Goal: Transaction & Acquisition: Book appointment/travel/reservation

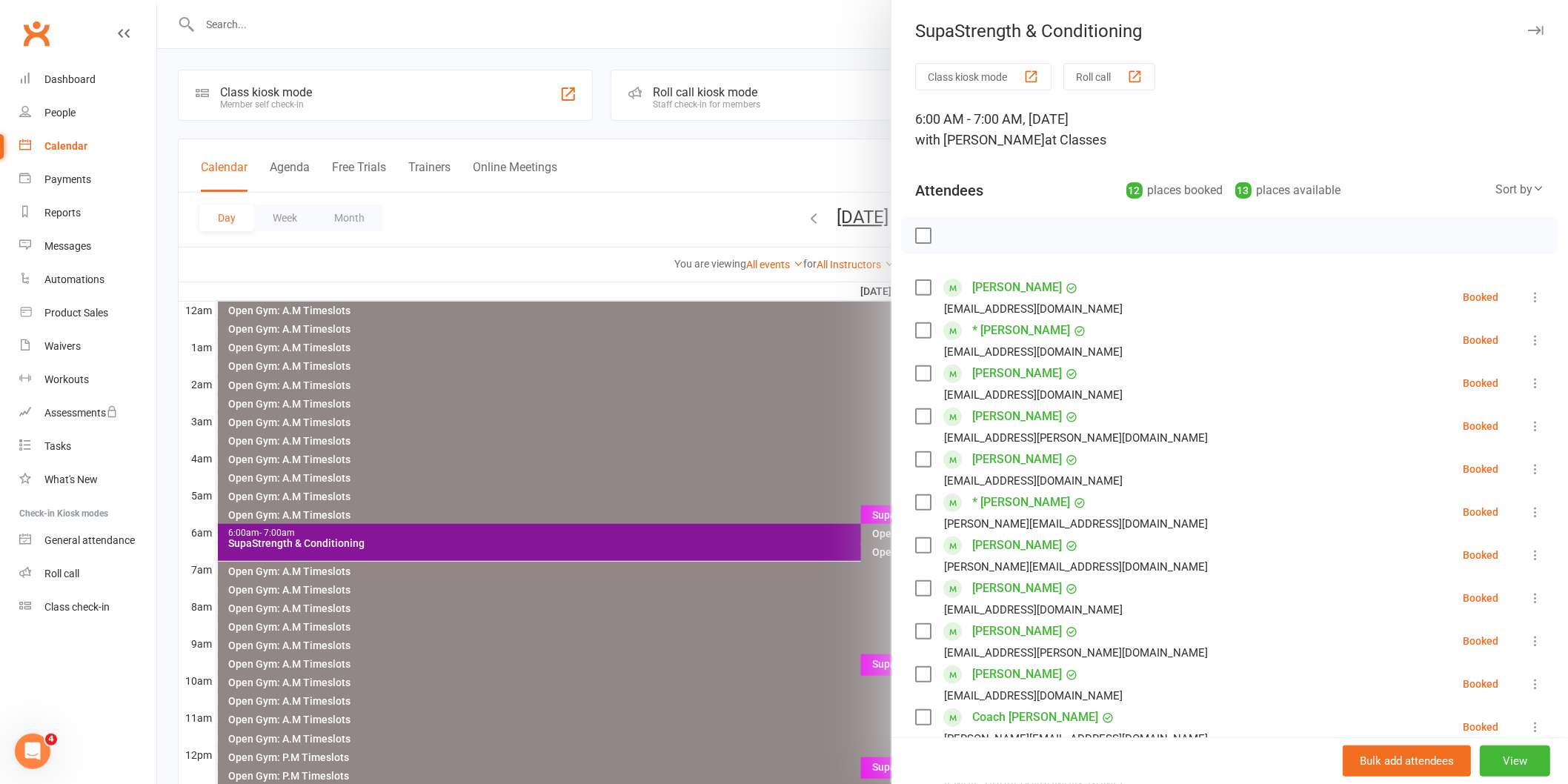
scroll to position [165, 0]
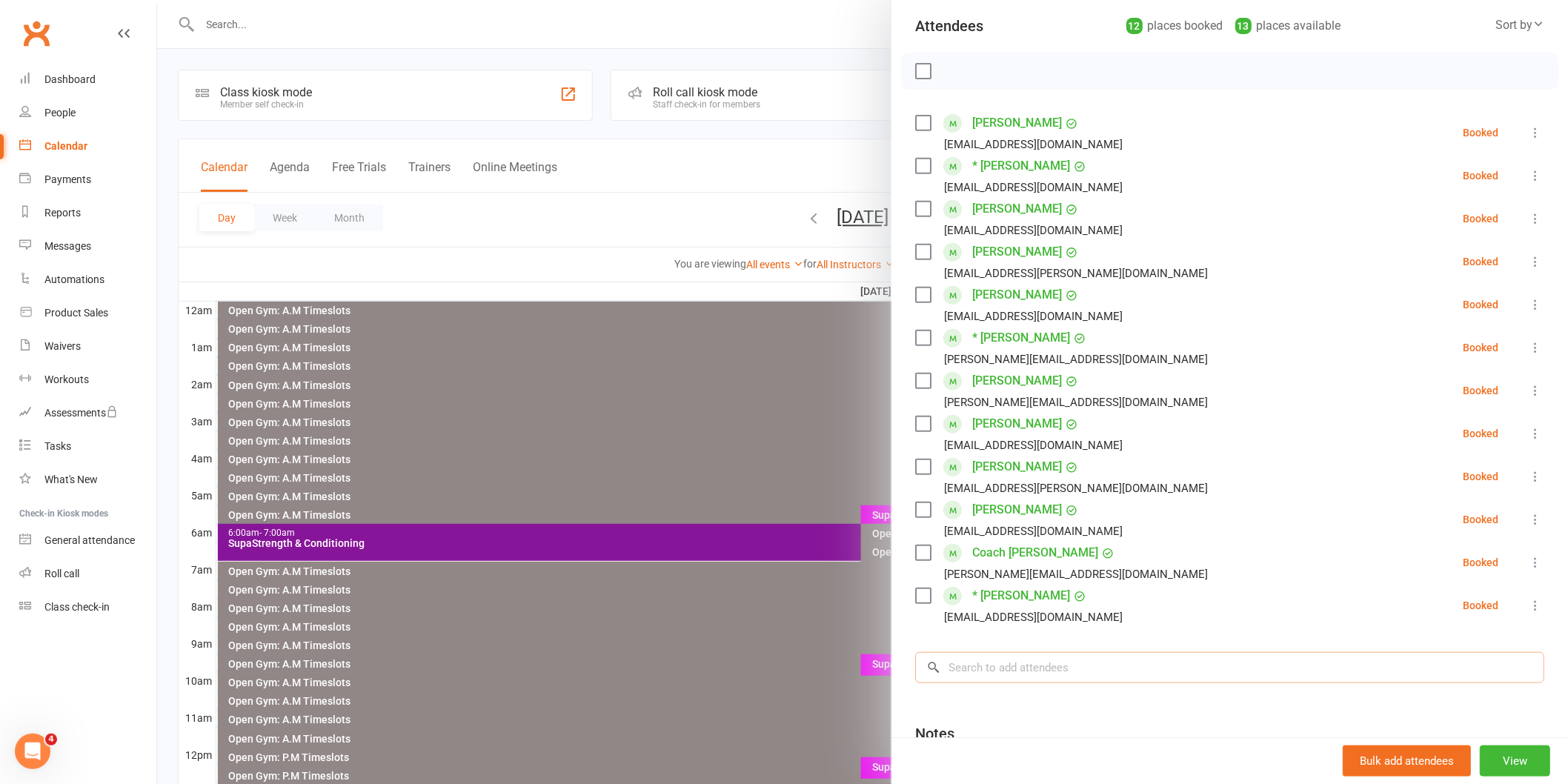
click at [1005, 658] on input "search" at bounding box center [1230, 667] width 629 height 31
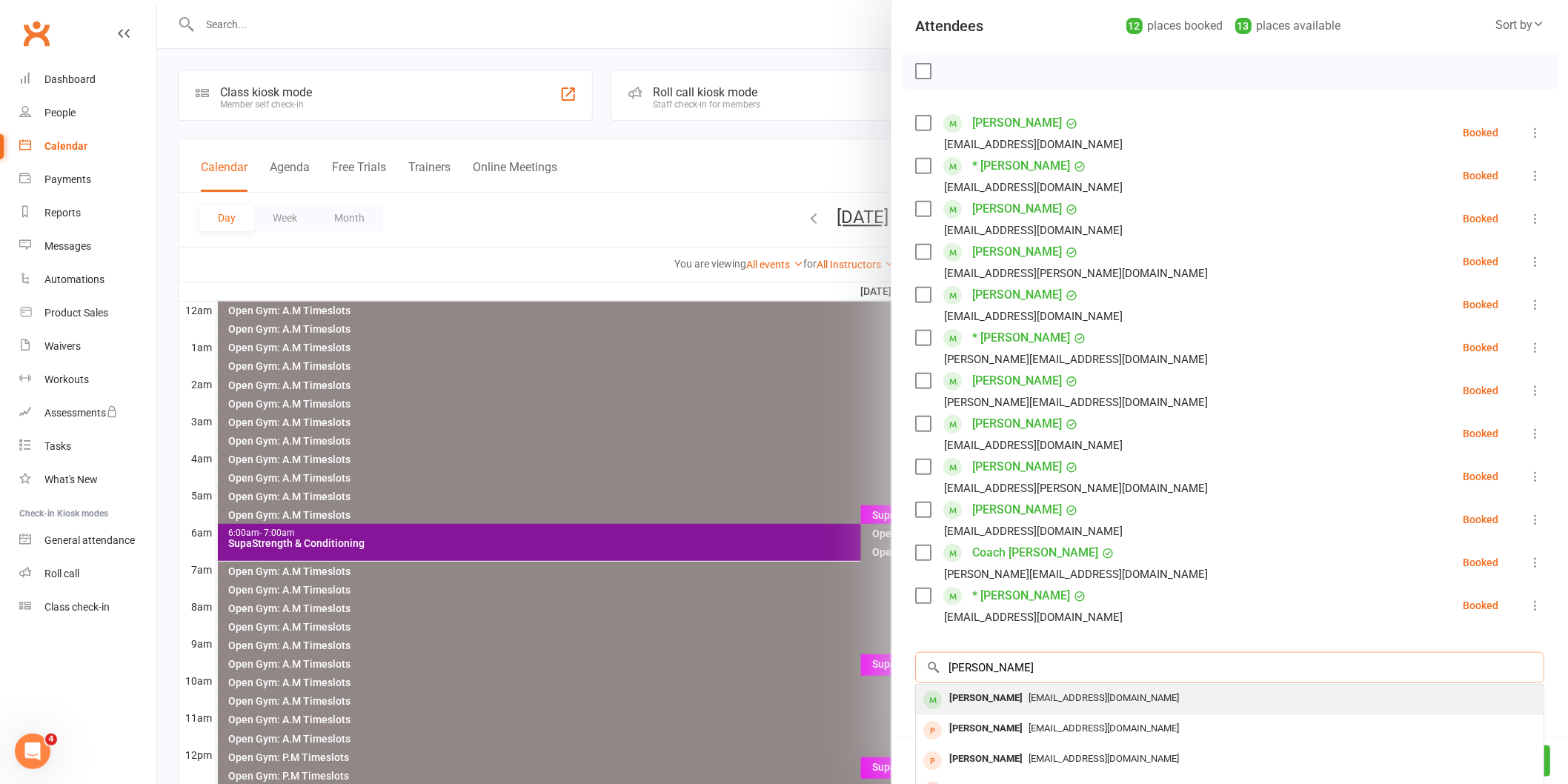
type input "[PERSON_NAME]"
click at [972, 685] on div "[PERSON_NAME] [EMAIL_ADDRESS][DOMAIN_NAME]" at bounding box center [1230, 701] width 627 height 30
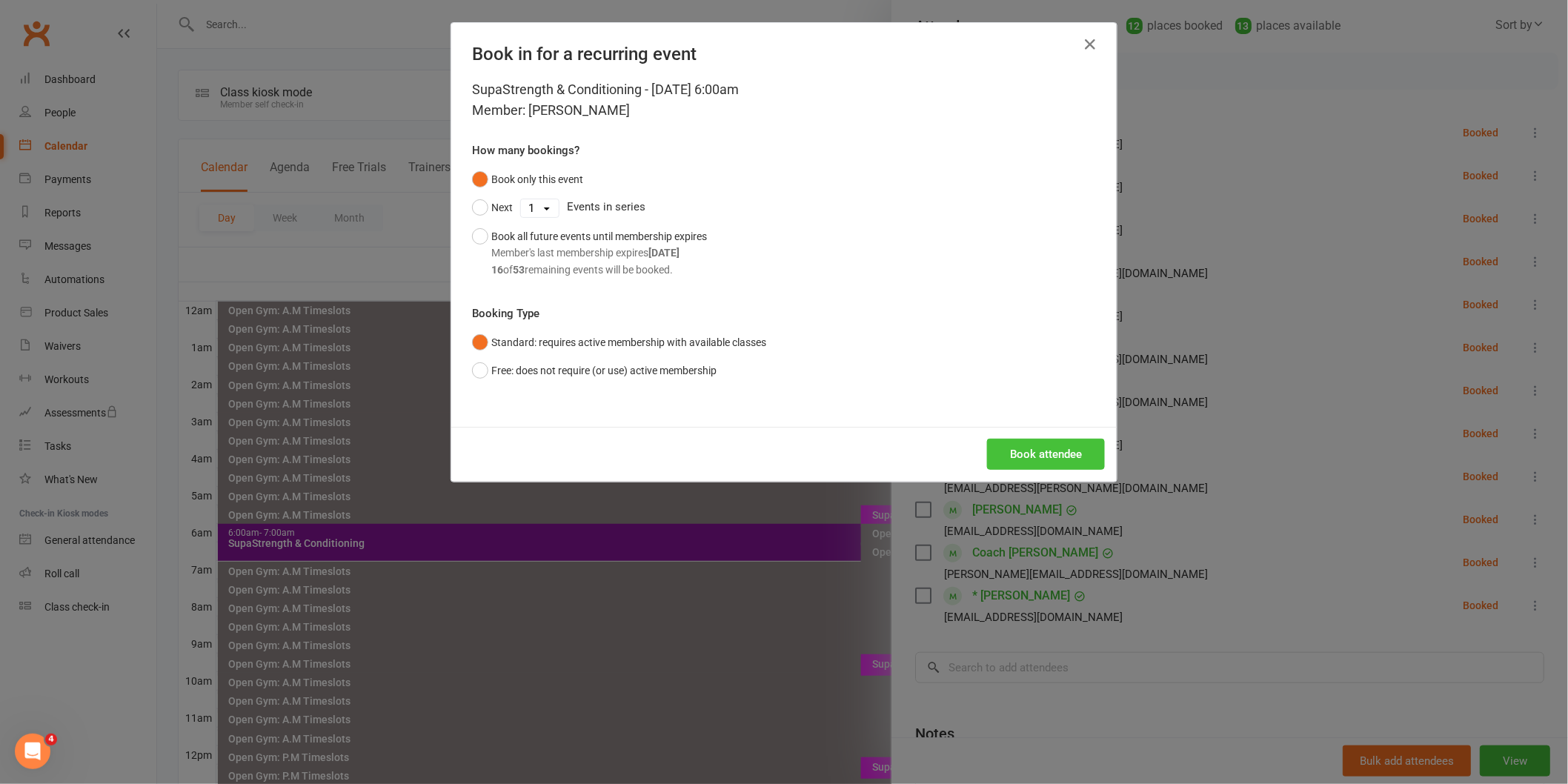
click at [1018, 447] on button "Book attendee" at bounding box center [1046, 454] width 117 height 31
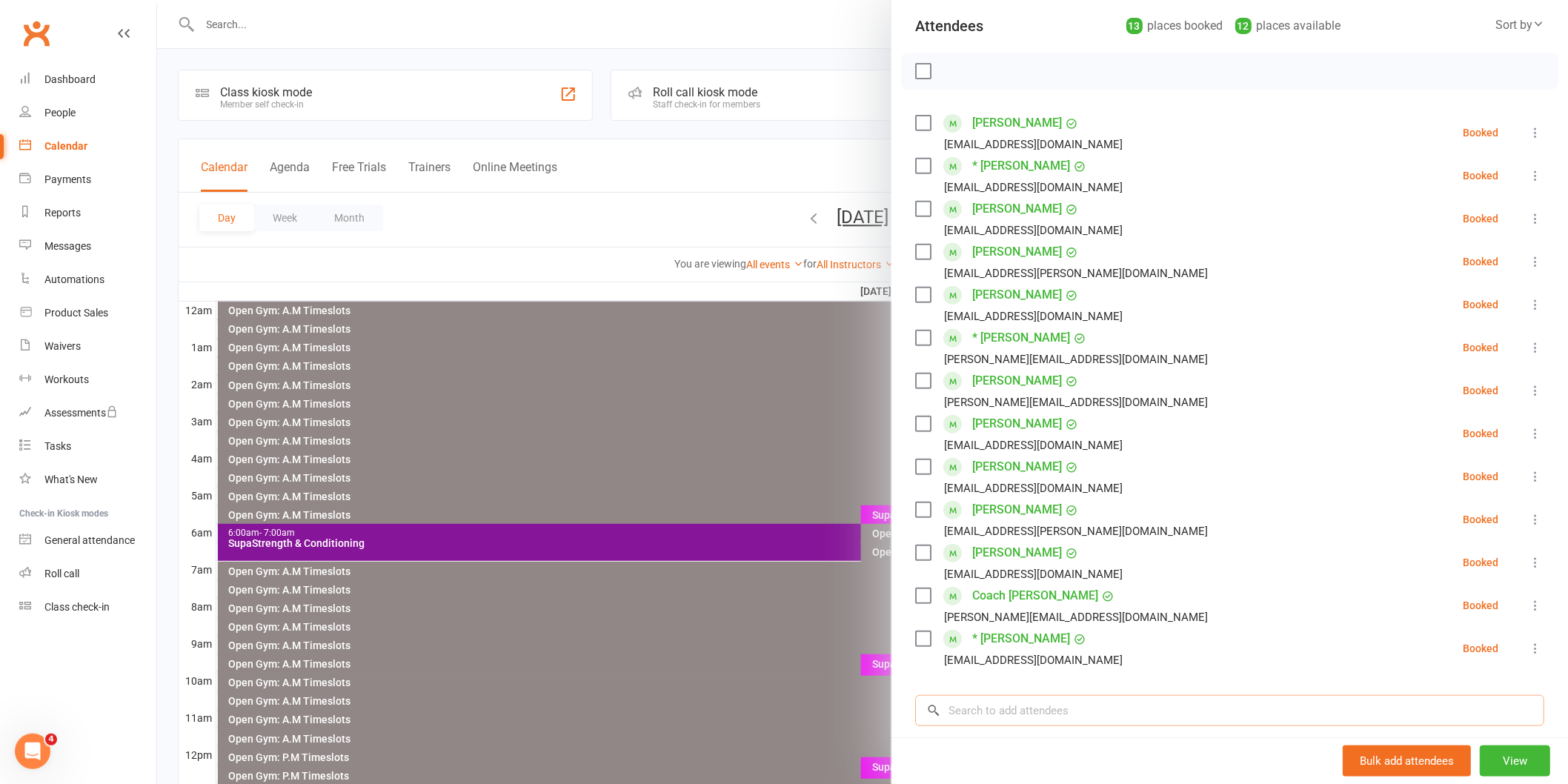
click at [1032, 713] on input "search" at bounding box center [1230, 711] width 629 height 31
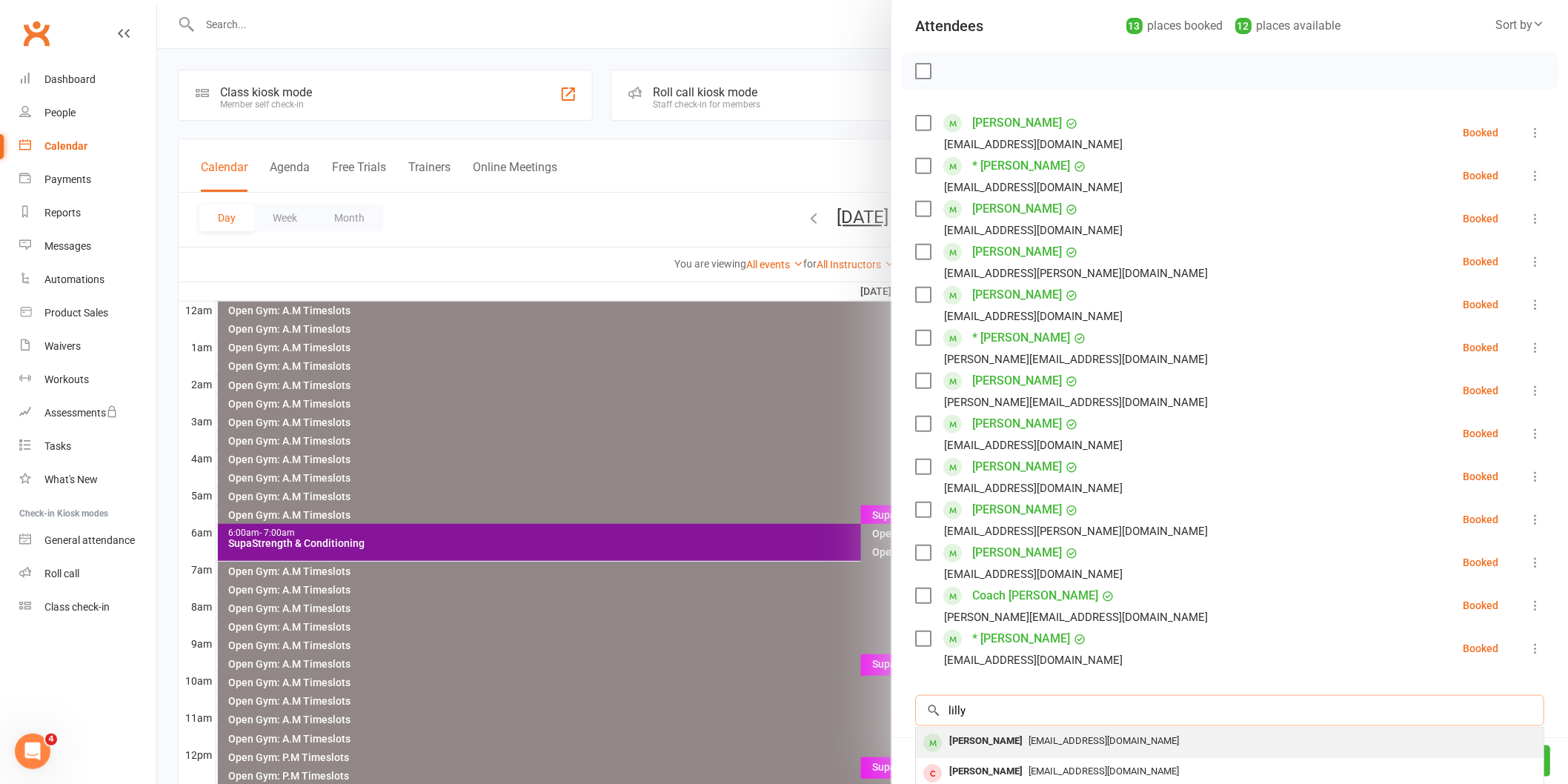
type input "lilly"
click at [980, 741] on div "[PERSON_NAME]" at bounding box center [986, 741] width 85 height 22
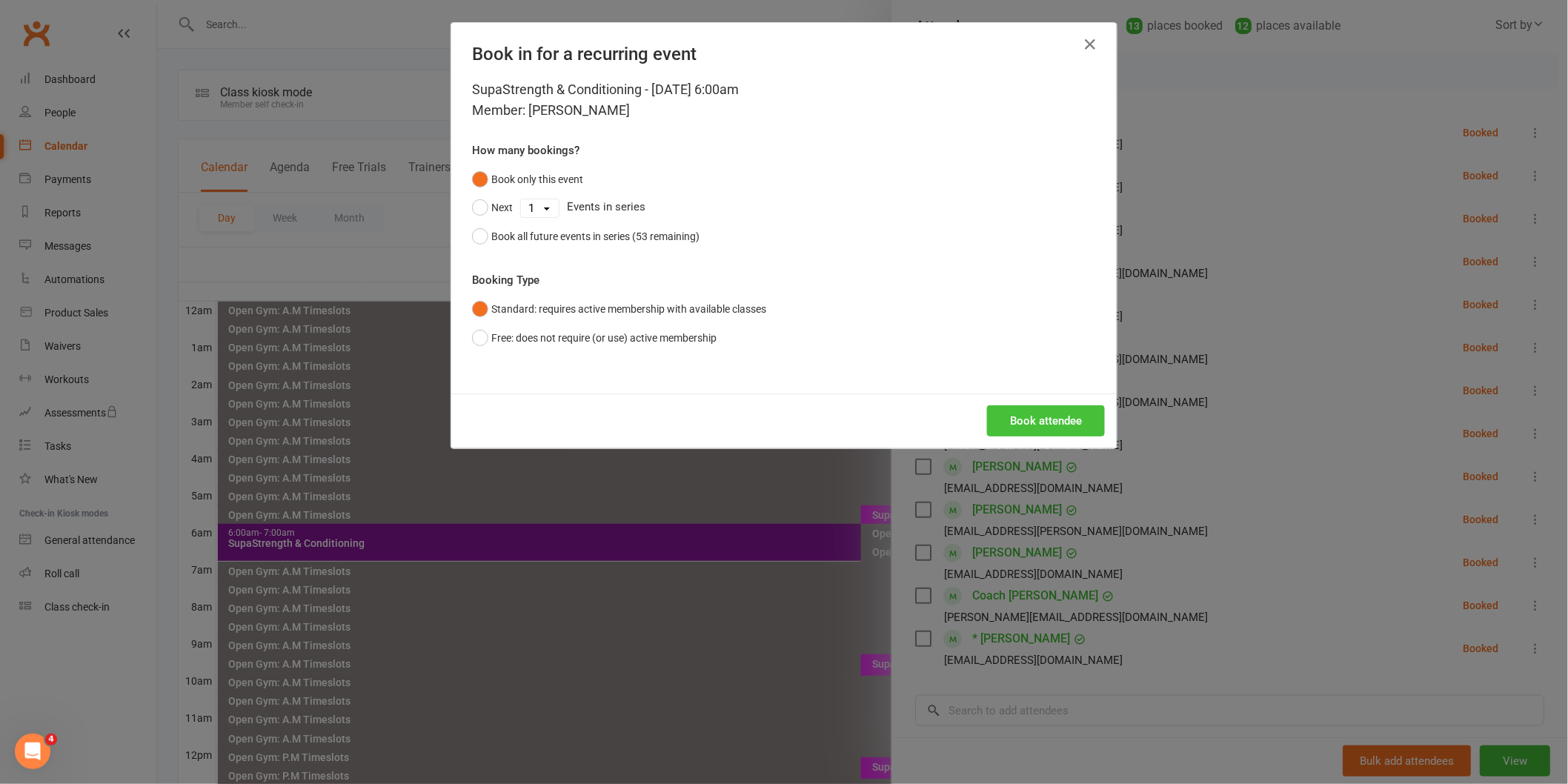
click at [1048, 428] on button "Book attendee" at bounding box center [1046, 421] width 117 height 31
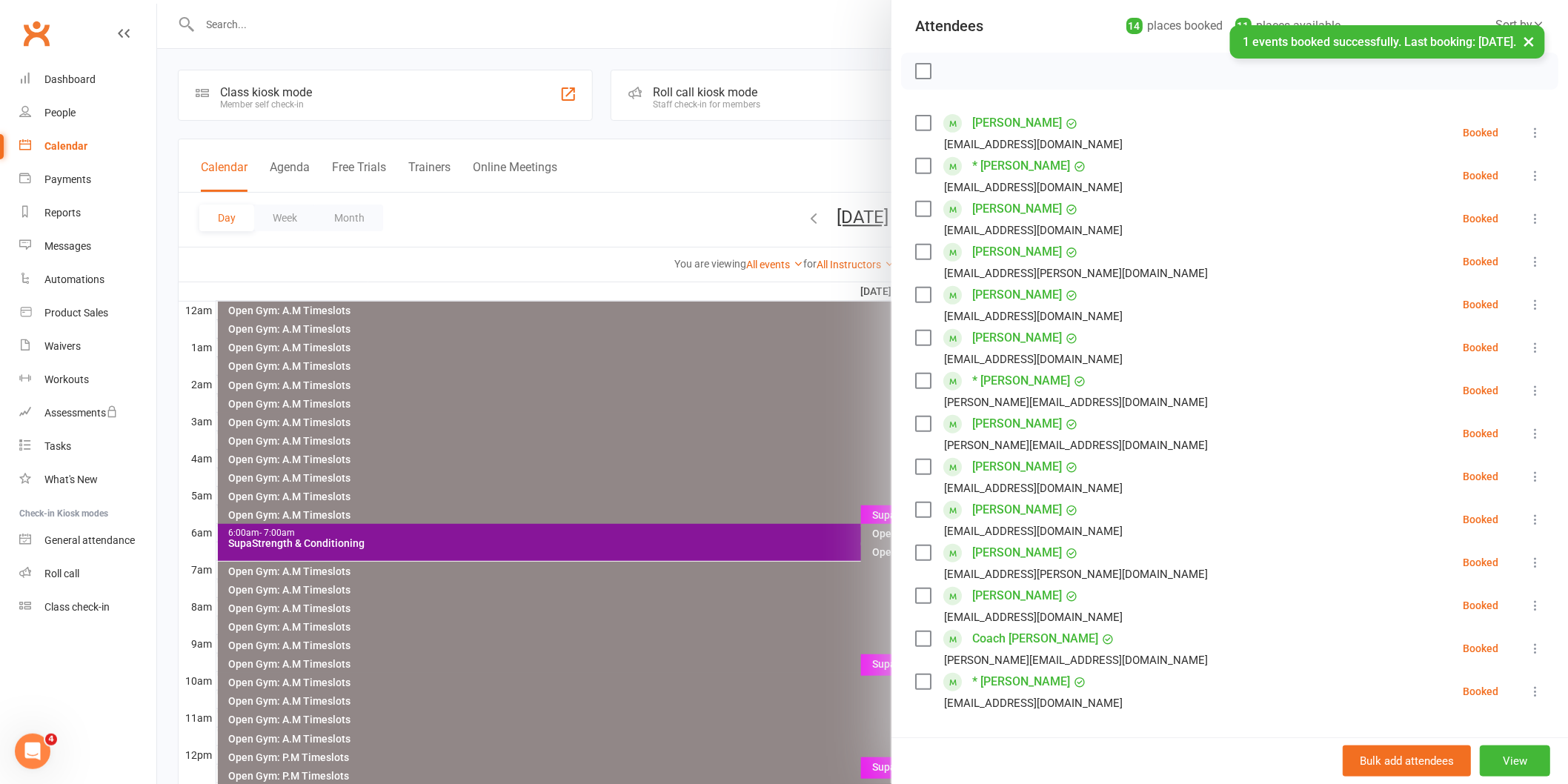
click at [915, 71] on label at bounding box center [923, 71] width 15 height 15
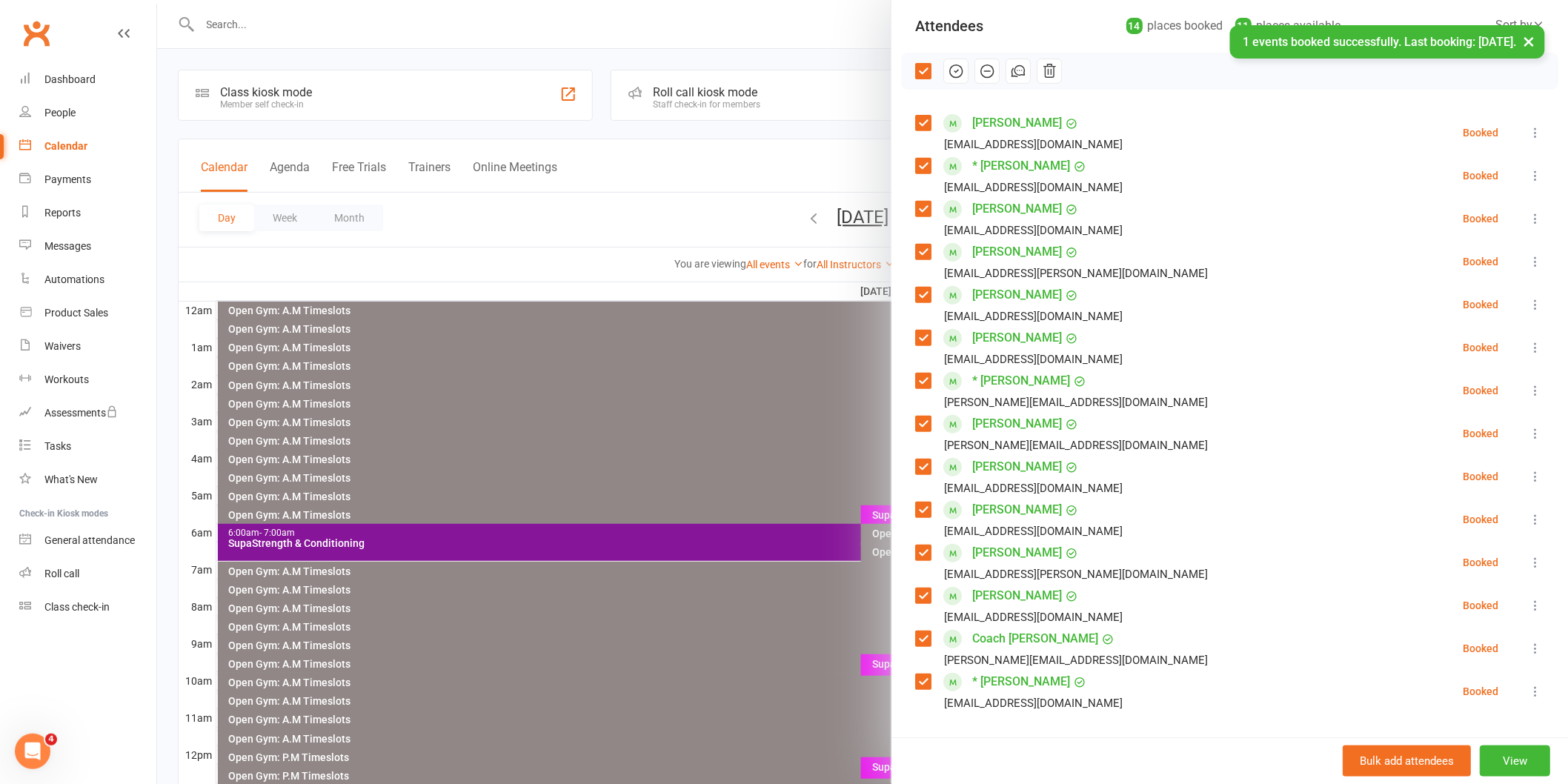
click at [949, 73] on icon "button" at bounding box center [955, 70] width 16 height 16
click at [615, 363] on div at bounding box center [862, 392] width 1411 height 784
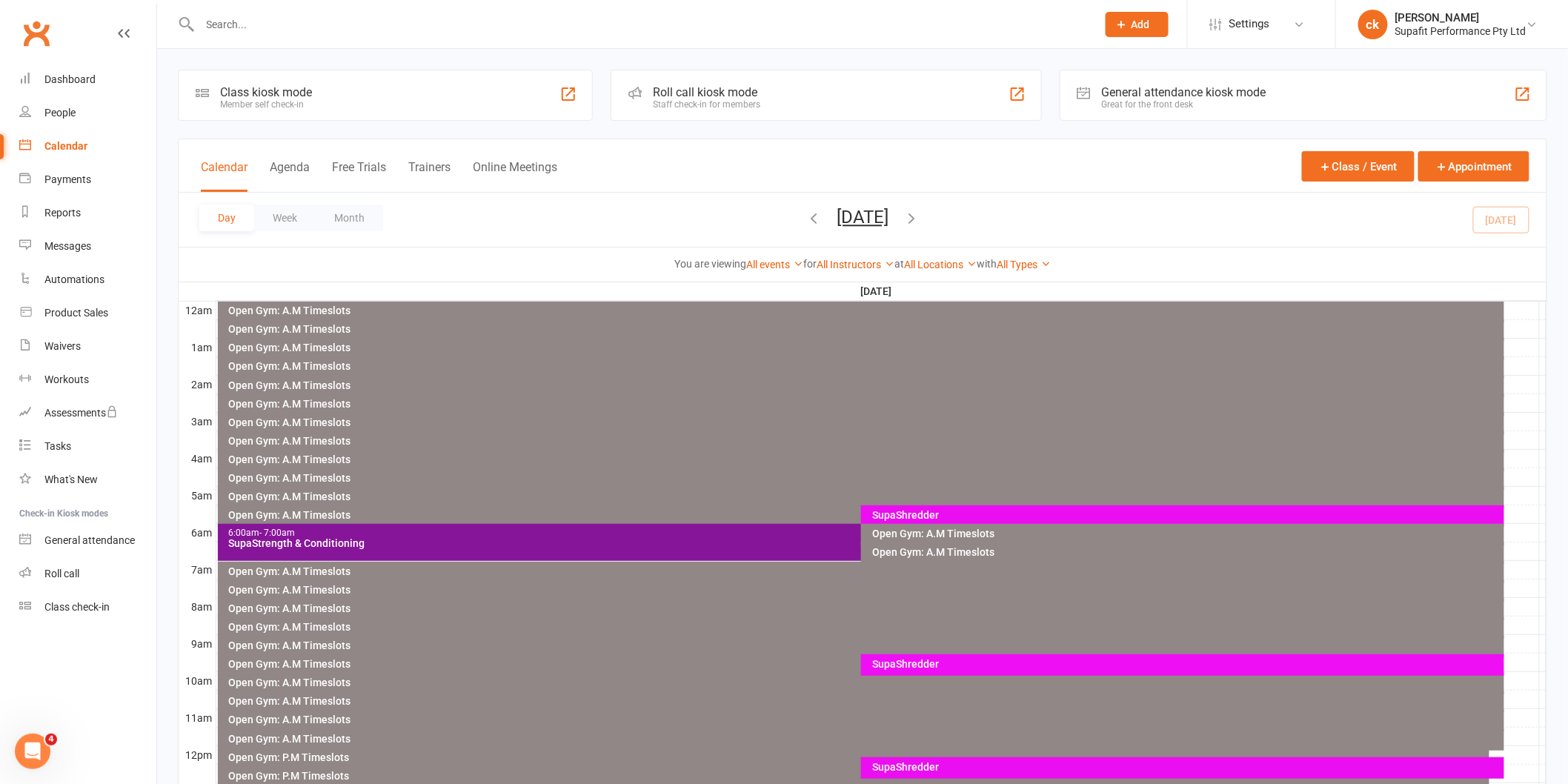
click at [946, 665] on div "SupaShredder" at bounding box center [1186, 664] width 630 height 10
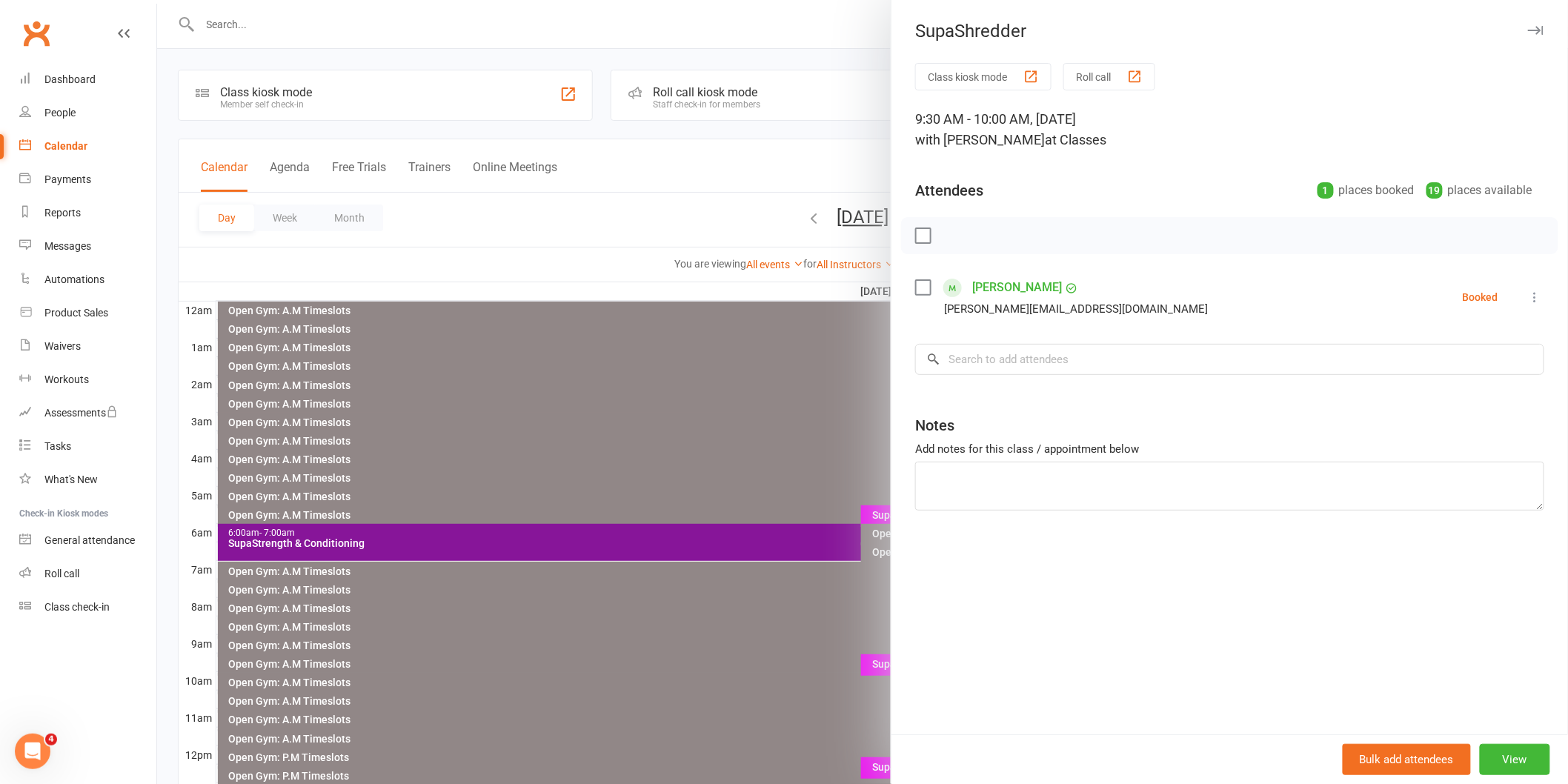
click at [692, 602] on div at bounding box center [862, 392] width 1411 height 784
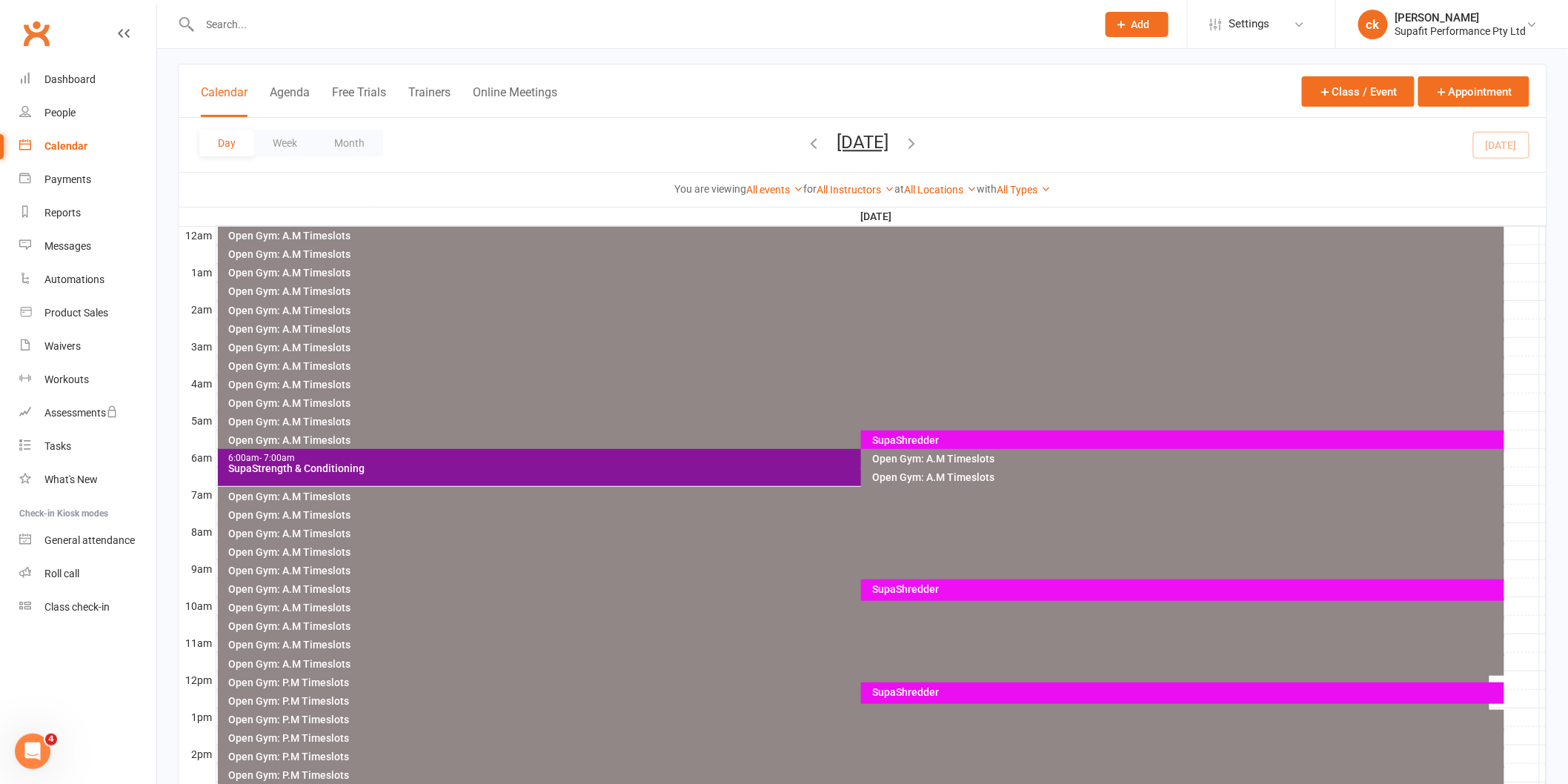
scroll to position [246, 0]
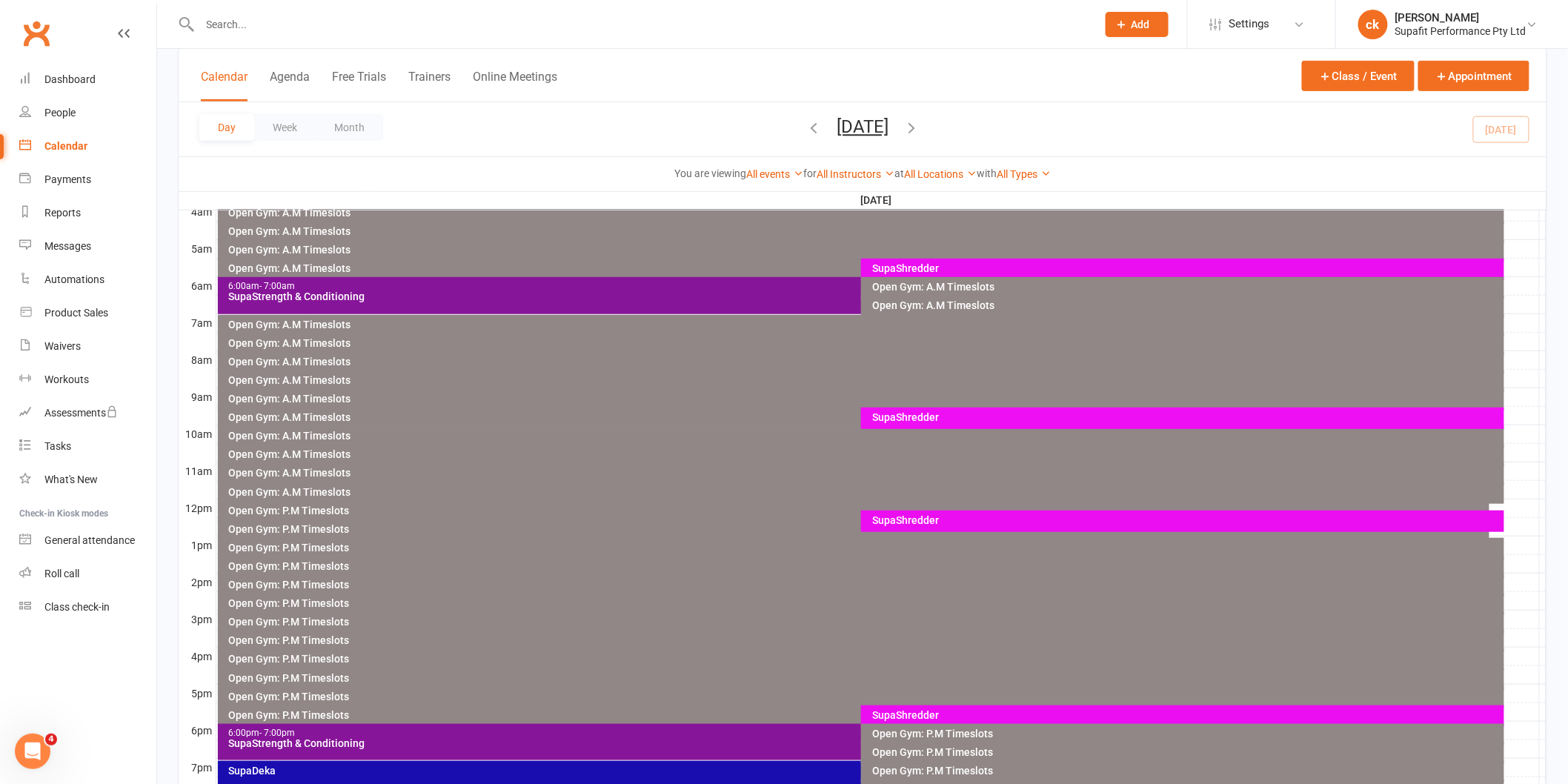
click at [913, 516] on div "SupaShredder" at bounding box center [1186, 520] width 630 height 10
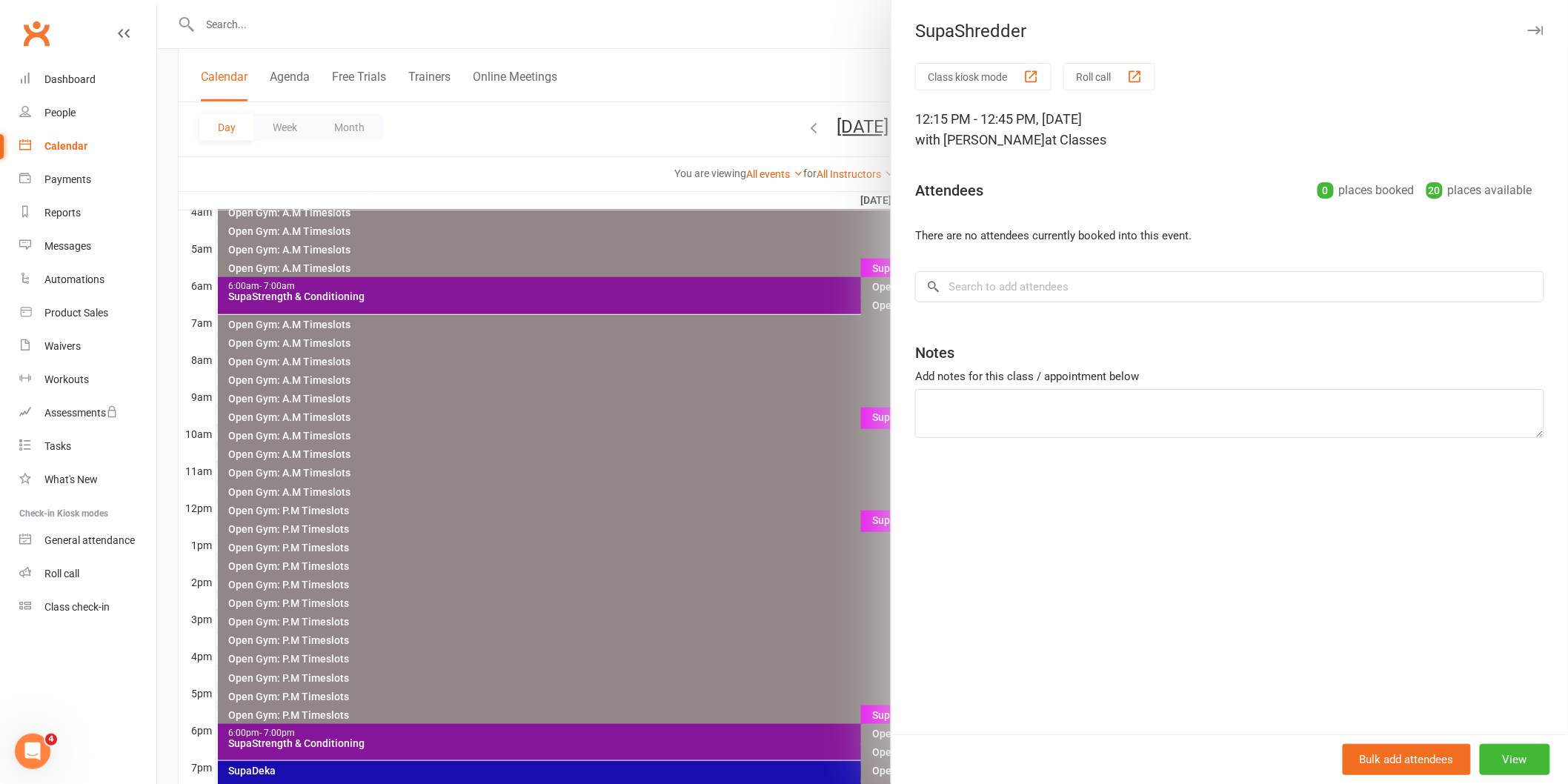
drag, startPoint x: 700, startPoint y: 469, endPoint x: 749, endPoint y: 488, distance: 52.6
click at [701, 469] on div at bounding box center [862, 392] width 1411 height 784
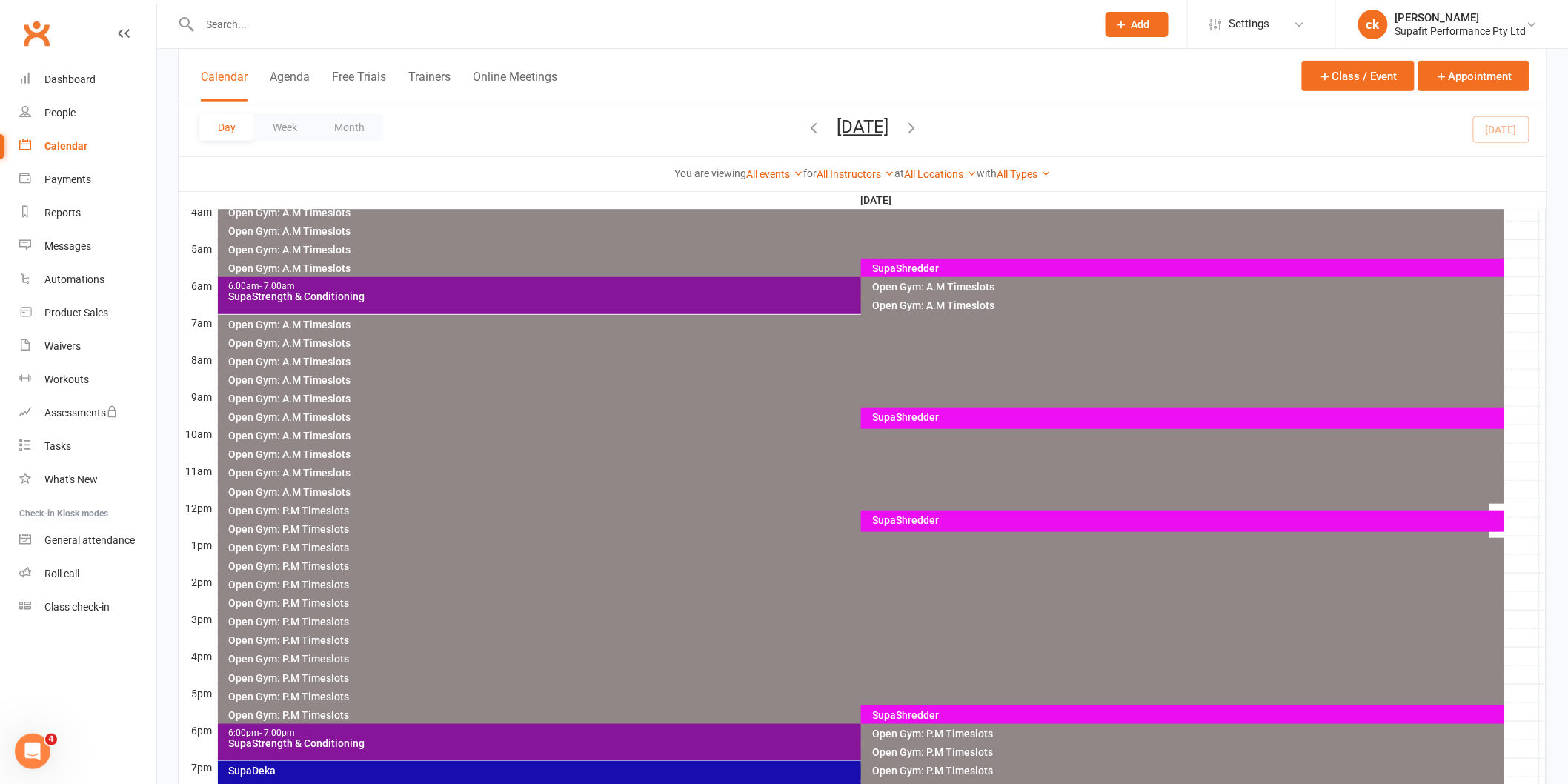
click at [898, 720] on div "SupaShredder" at bounding box center [1186, 715] width 630 height 10
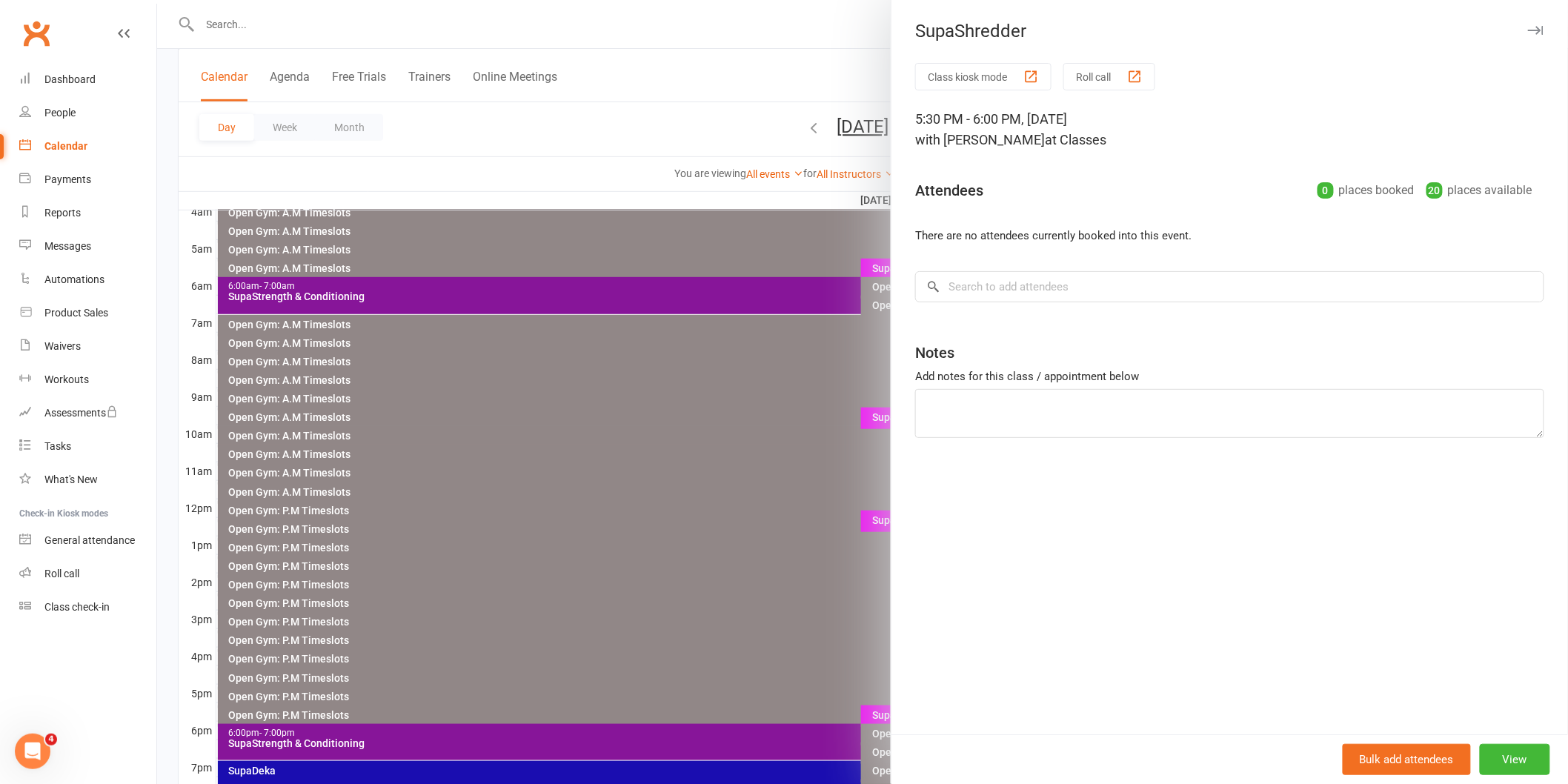
click at [730, 520] on div at bounding box center [862, 392] width 1411 height 784
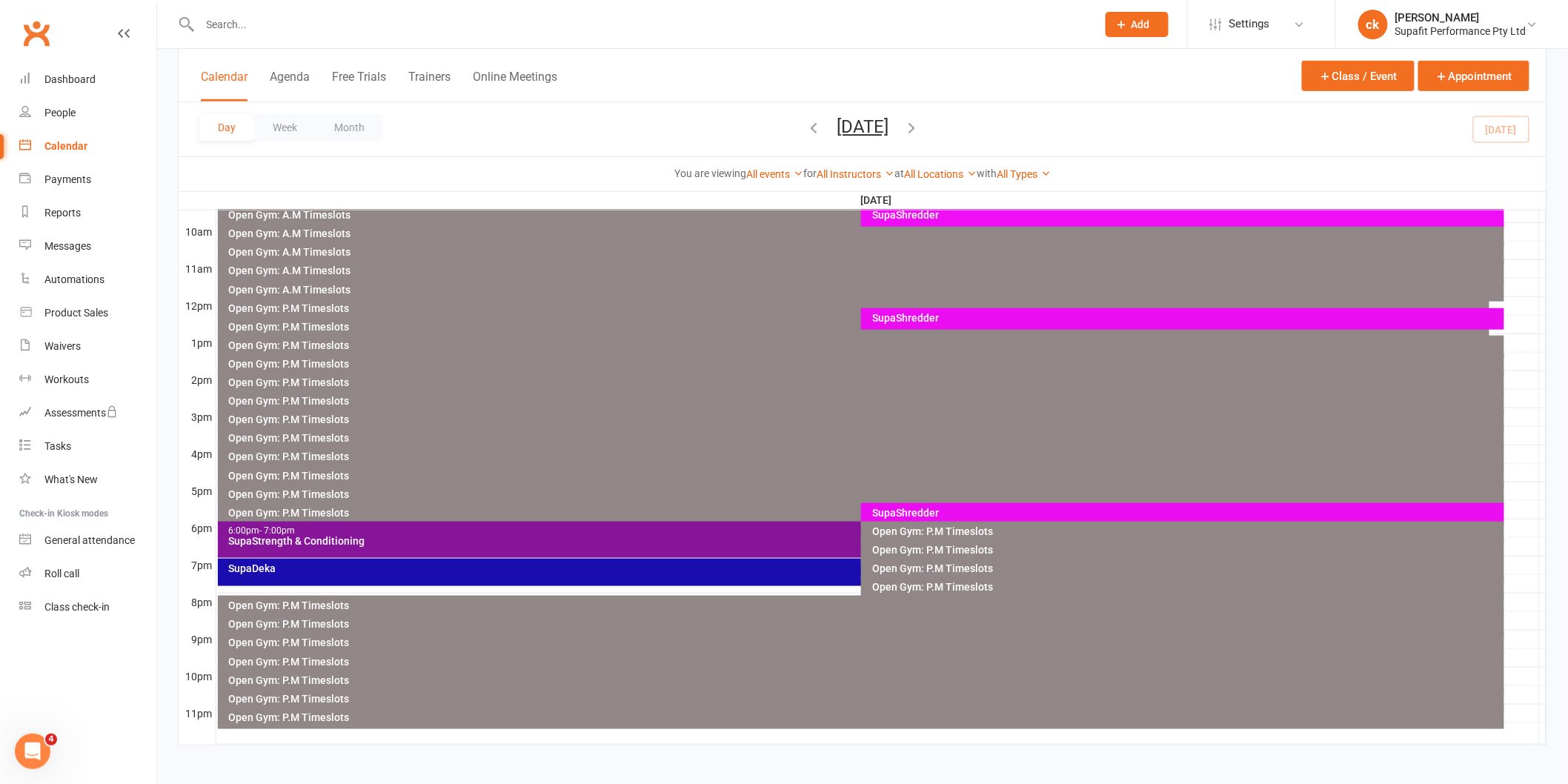
scroll to position [453, 0]
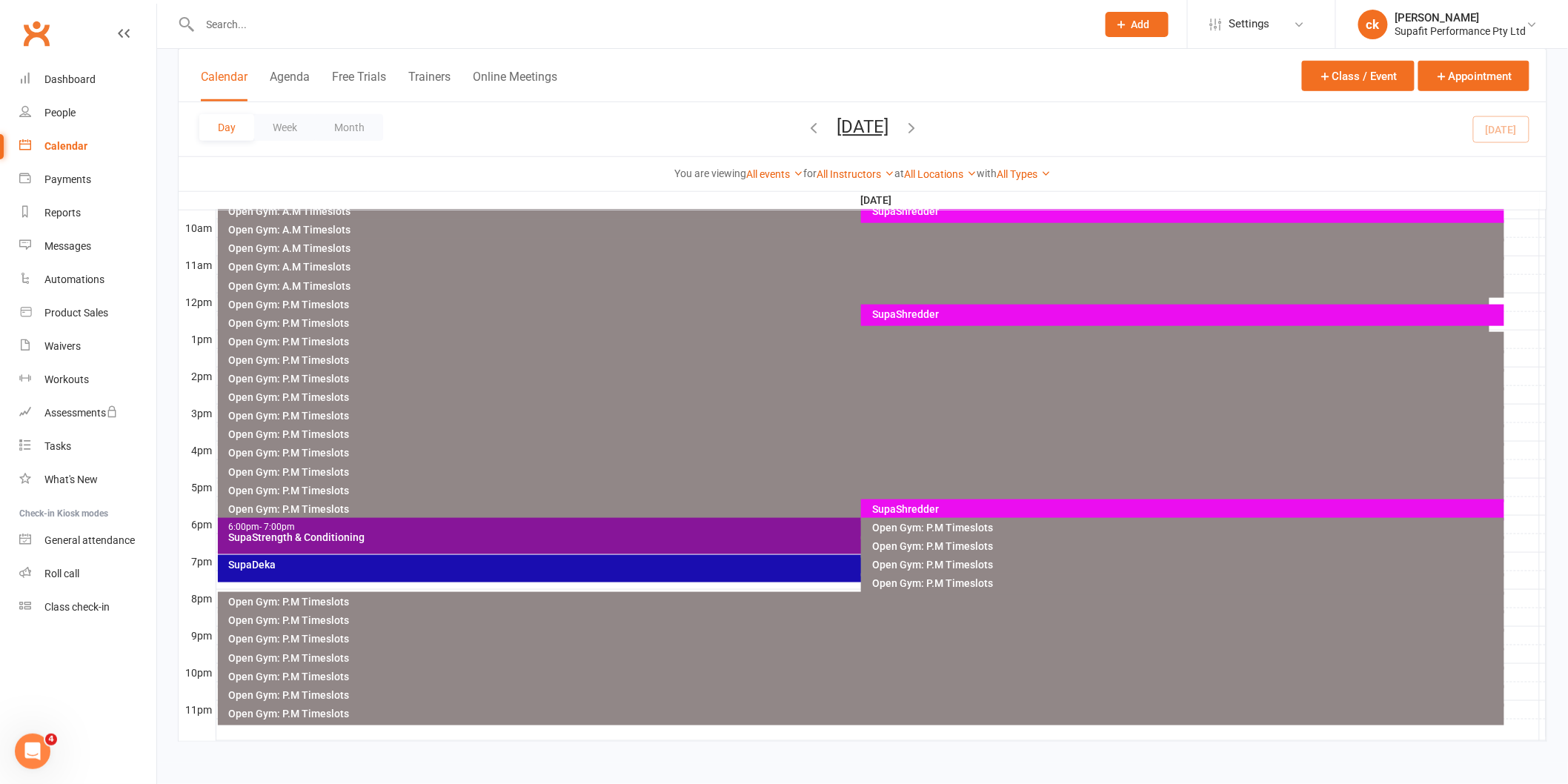
click at [613, 535] on div "SupaStrength & Conditioning" at bounding box center [857, 538] width 1259 height 10
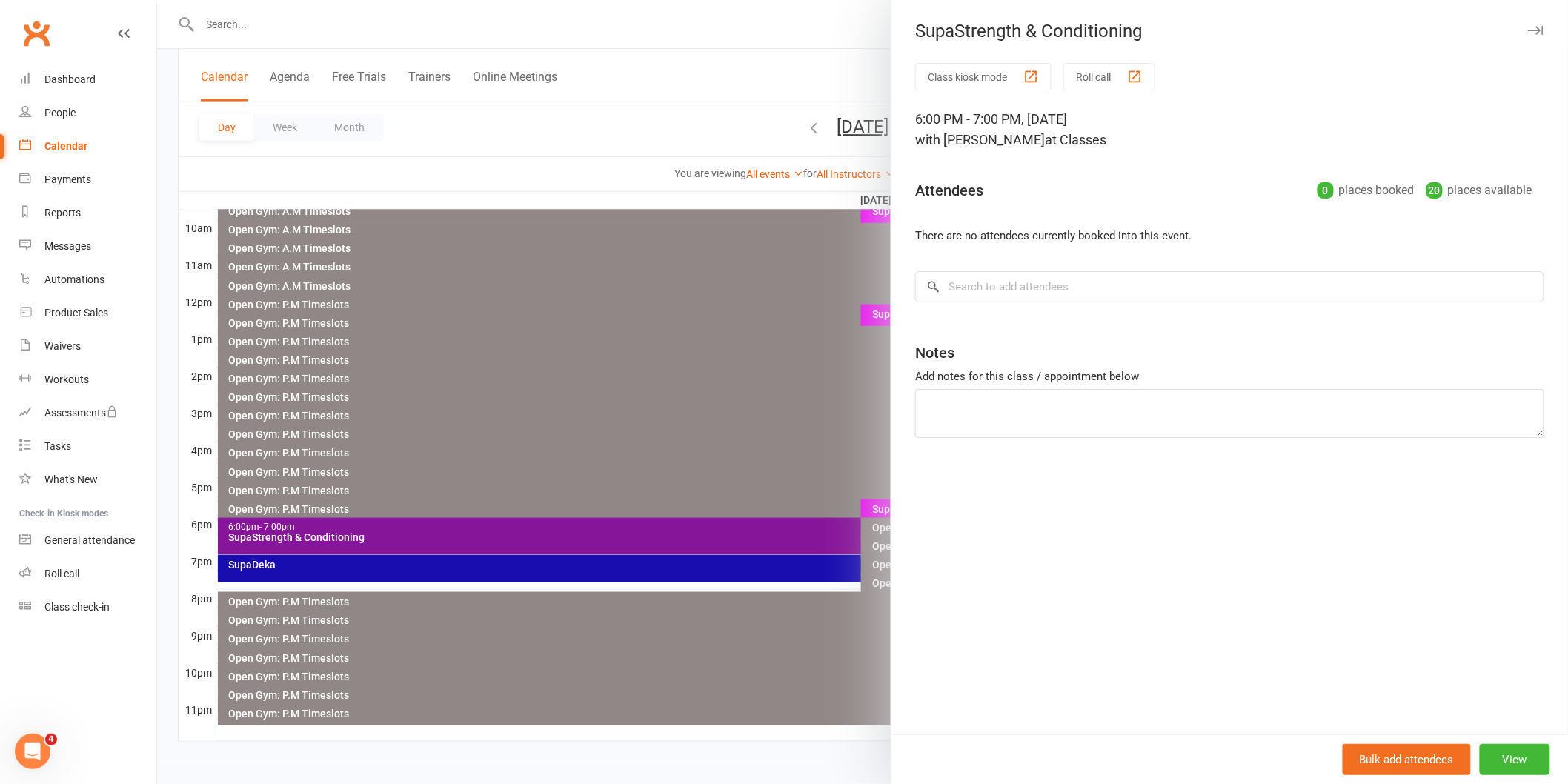
click at [640, 416] on div at bounding box center [862, 392] width 1411 height 784
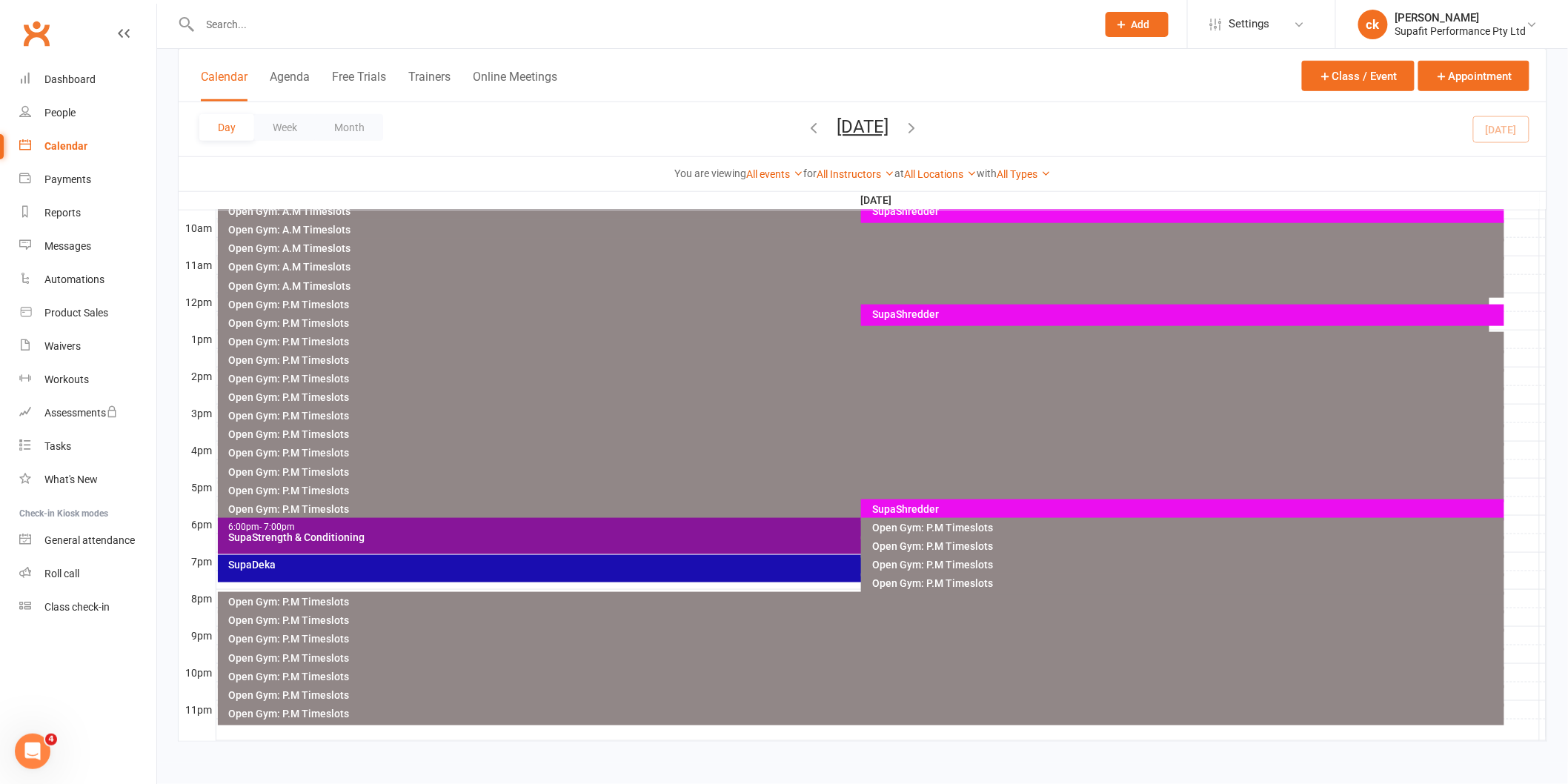
click at [804, 567] on div "SupaDeka" at bounding box center [857, 564] width 1259 height 10
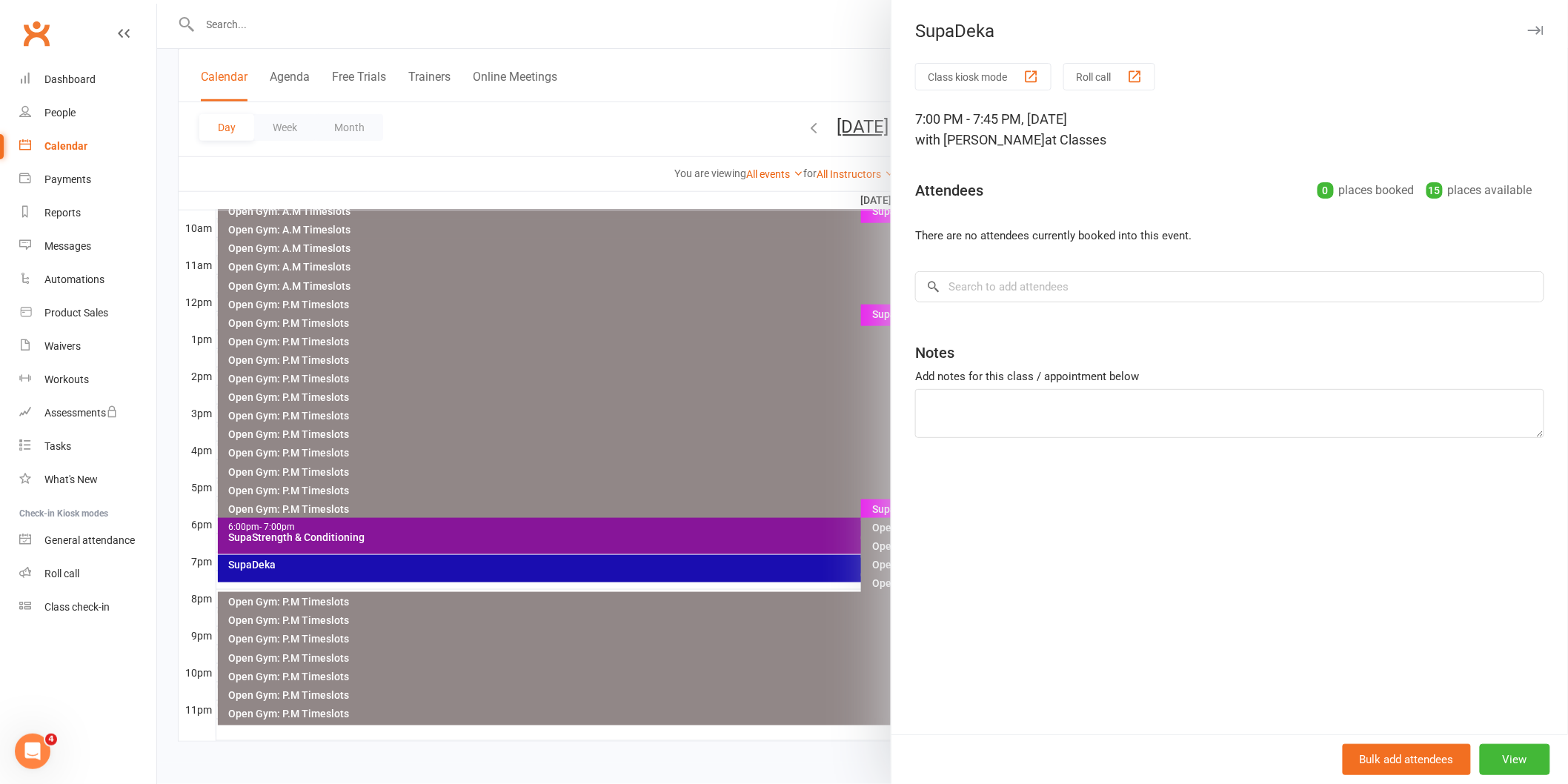
click at [752, 373] on div at bounding box center [862, 392] width 1411 height 784
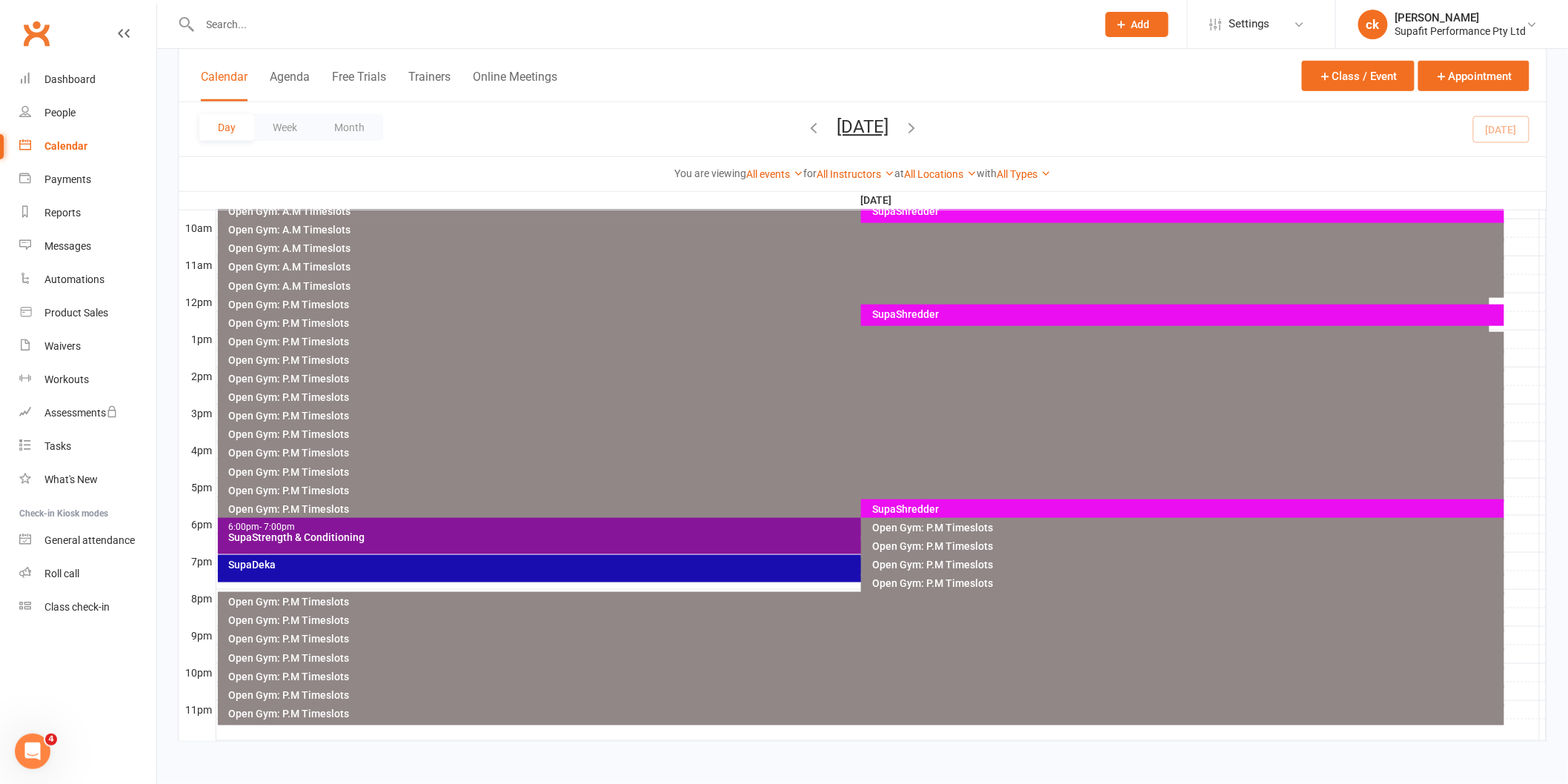
click at [938, 507] on div "SupaShredder" at bounding box center [1186, 509] width 630 height 10
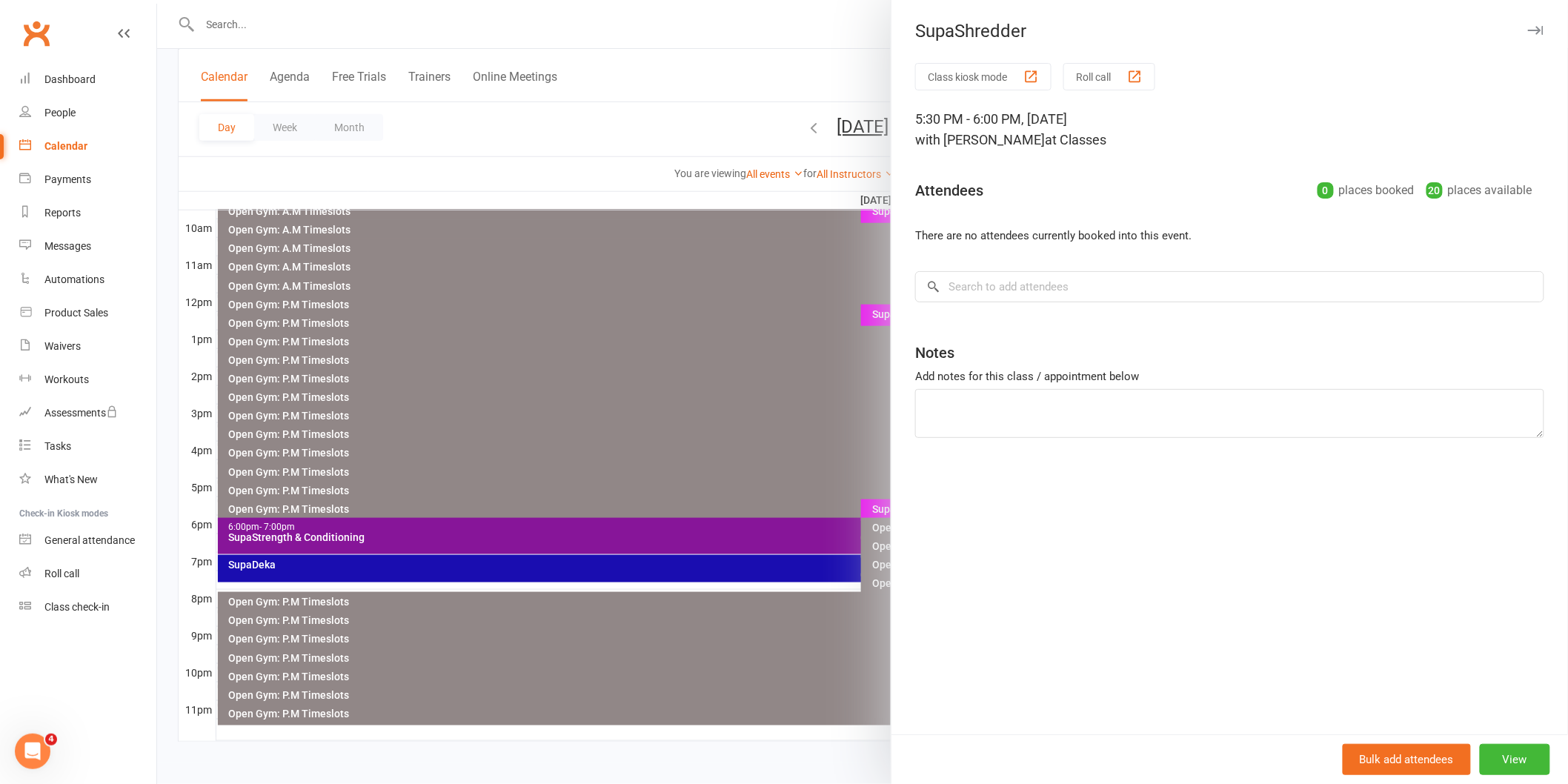
click at [794, 430] on div at bounding box center [862, 392] width 1411 height 784
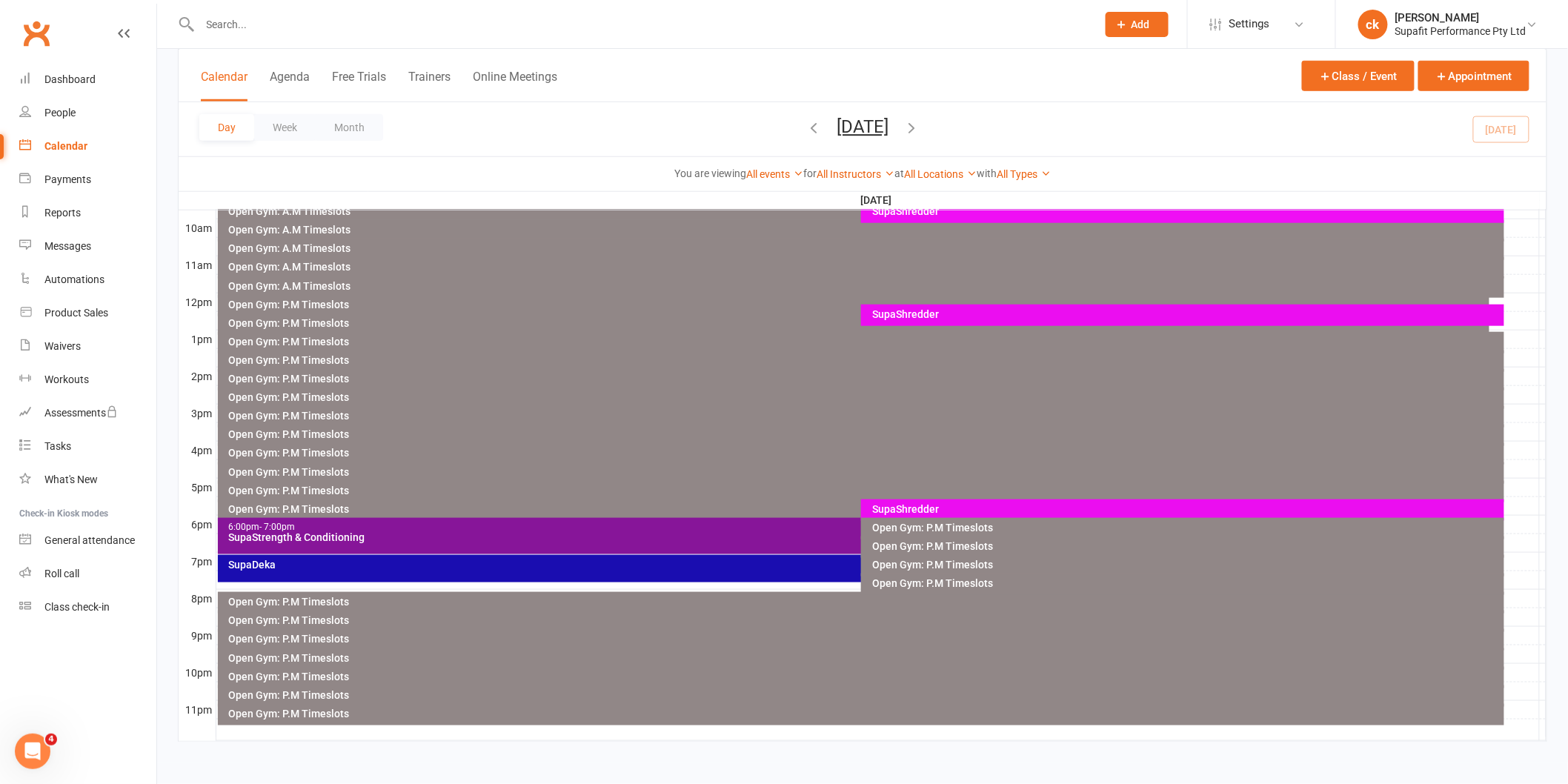
click at [765, 531] on div "6:00pm - 7:00pm SupaStrength & Conditioning" at bounding box center [854, 537] width 1272 height 36
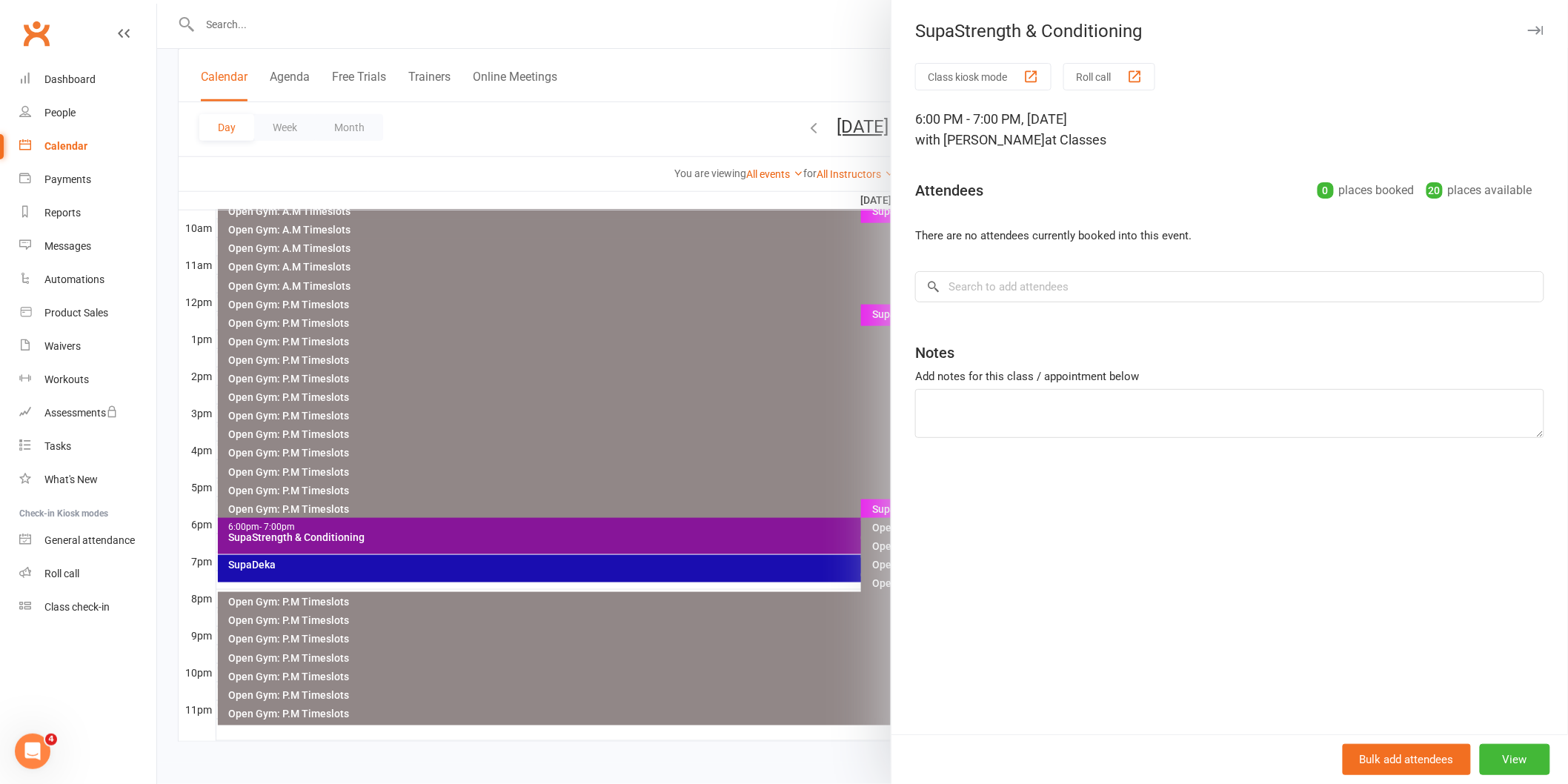
drag, startPoint x: 753, startPoint y: 439, endPoint x: 760, endPoint y: 450, distance: 13.0
click at [754, 438] on div at bounding box center [862, 392] width 1411 height 784
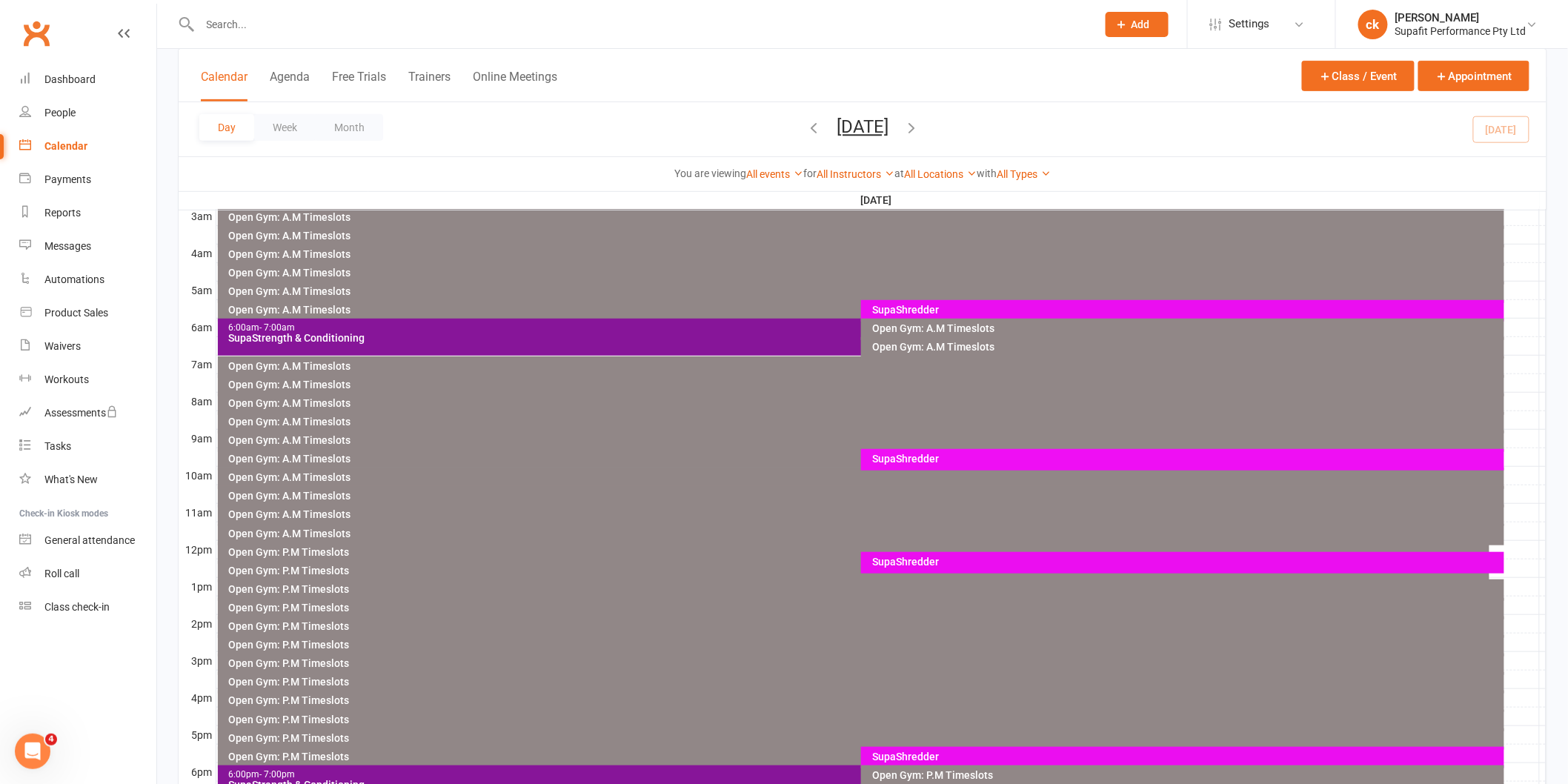
scroll to position [123, 0]
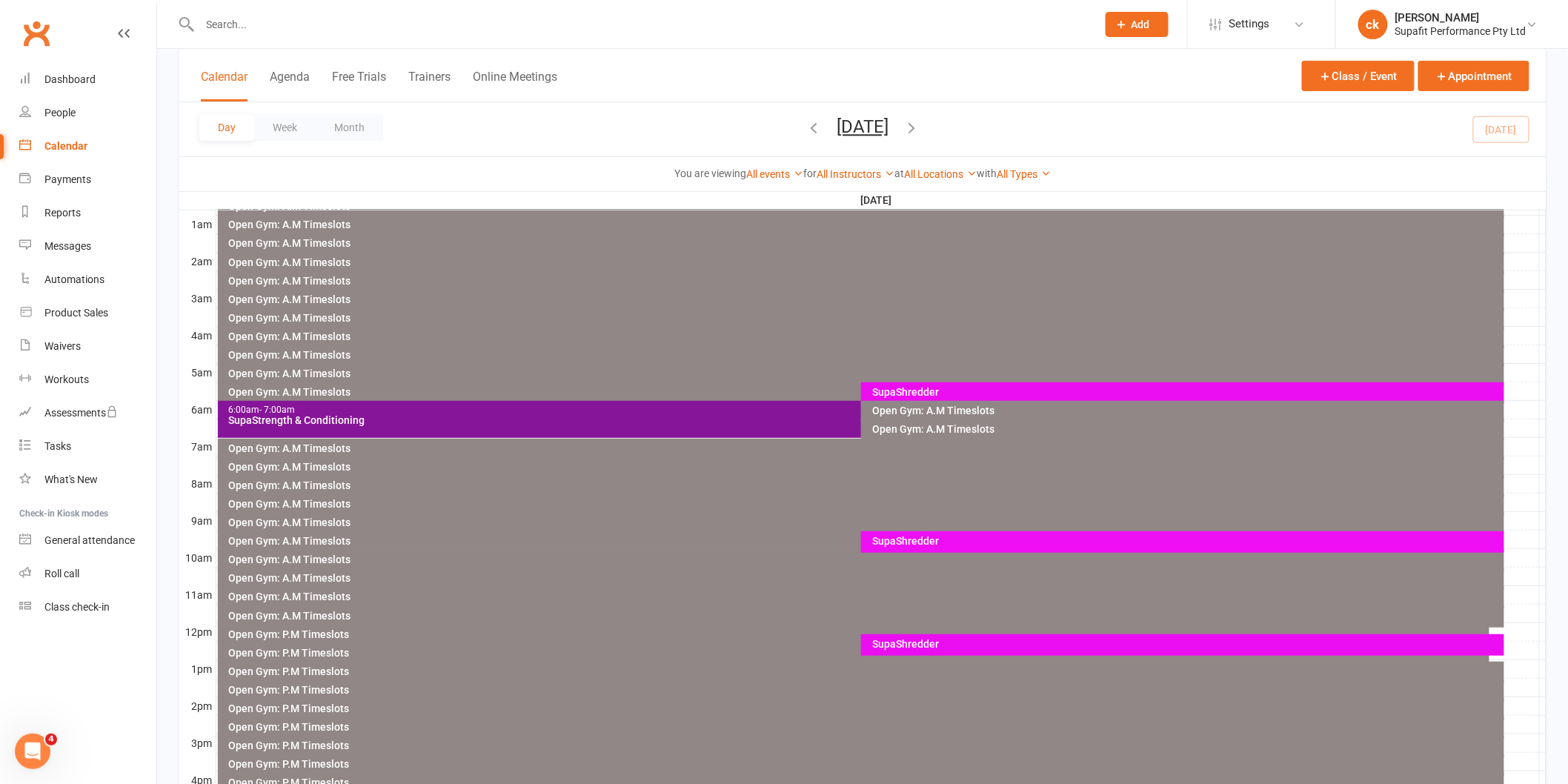
click at [890, 392] on div "SupaShredder" at bounding box center [1186, 392] width 630 height 10
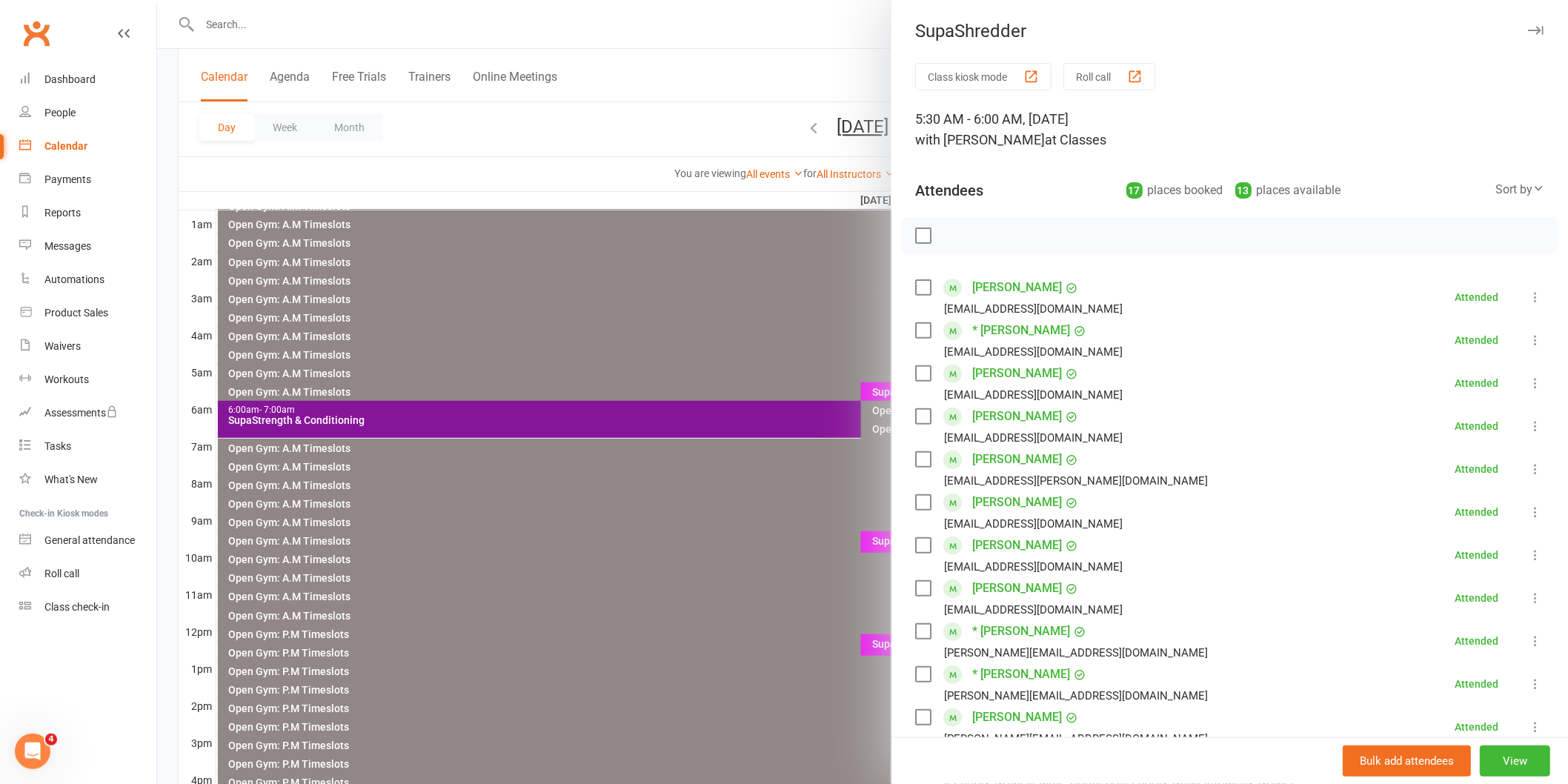
click at [784, 423] on div at bounding box center [862, 392] width 1411 height 784
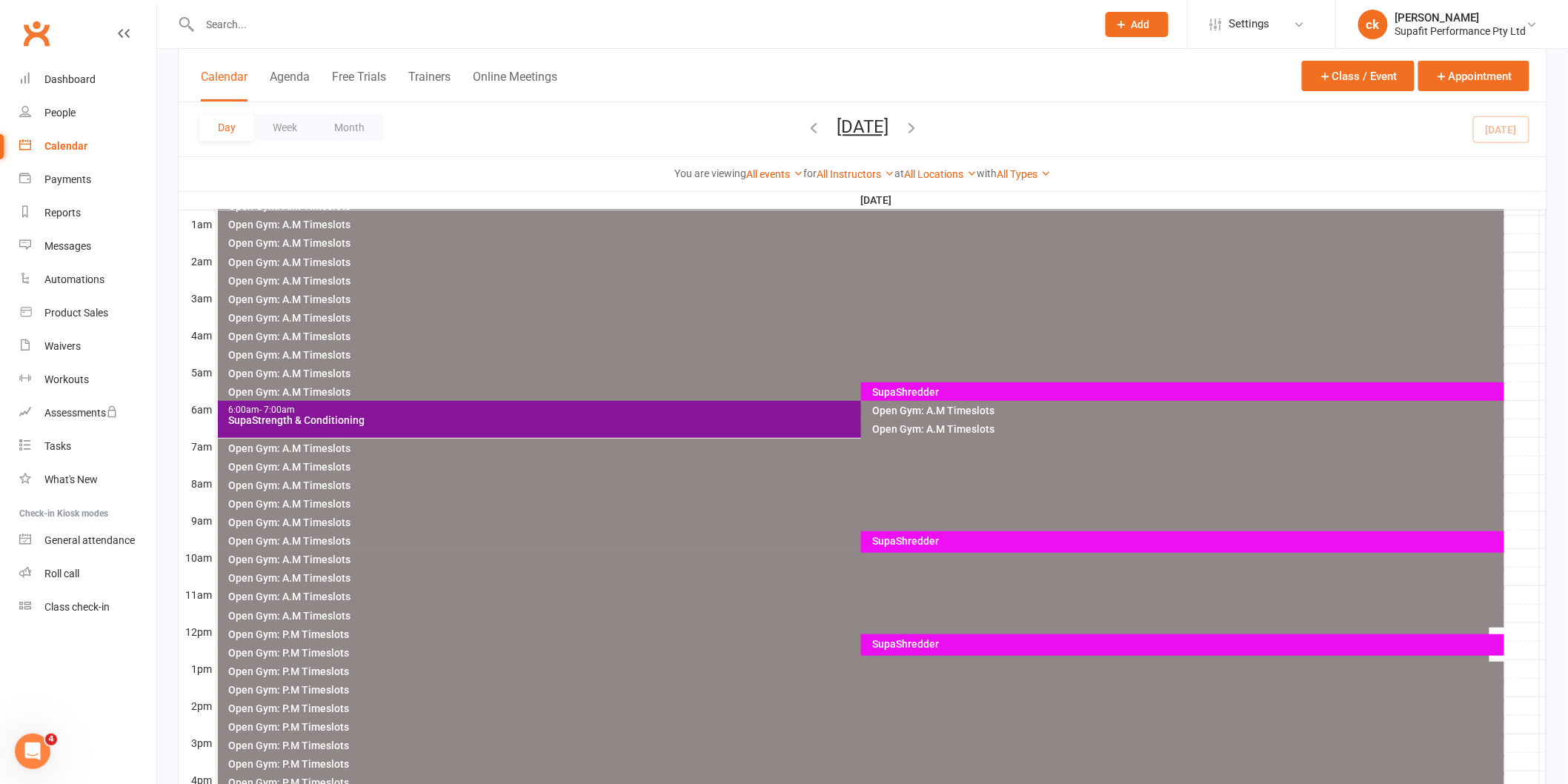
click at [794, 427] on div "6:00am - 7:00am SupaStrength & Conditioning" at bounding box center [854, 419] width 1272 height 37
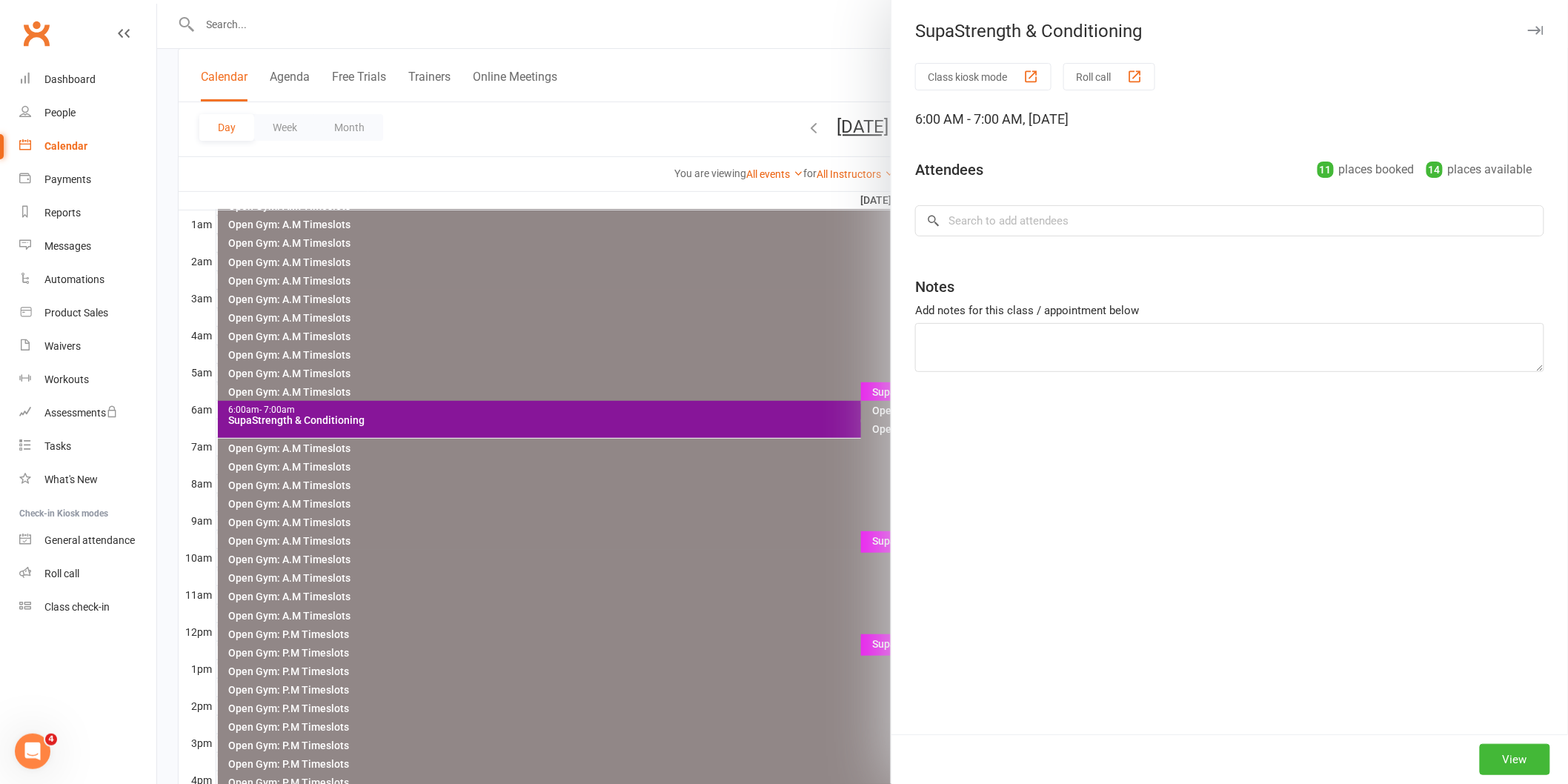
click at [798, 556] on div at bounding box center [862, 392] width 1411 height 784
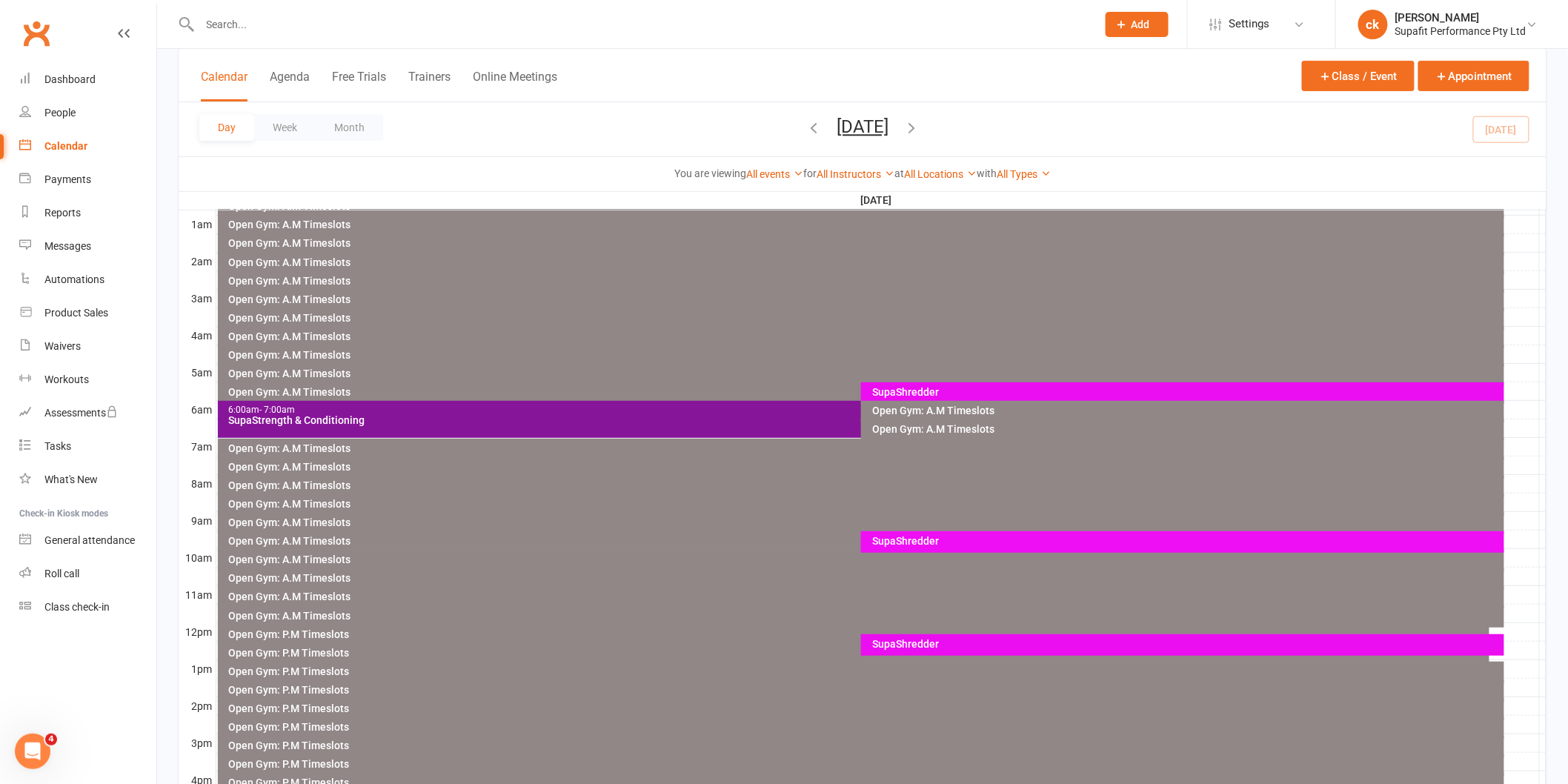
click at [885, 539] on div "SupaShredder" at bounding box center [1186, 540] width 630 height 10
